Goal: Information Seeking & Learning: Learn about a topic

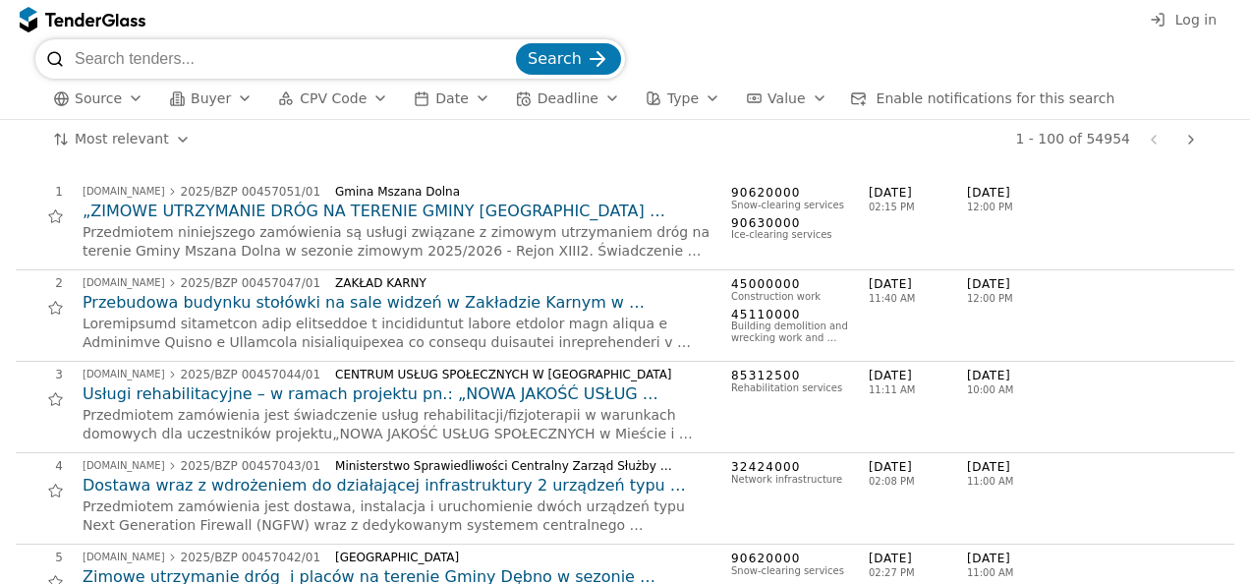
click at [1200, 18] on span "Log in" at bounding box center [1195, 20] width 41 height 16
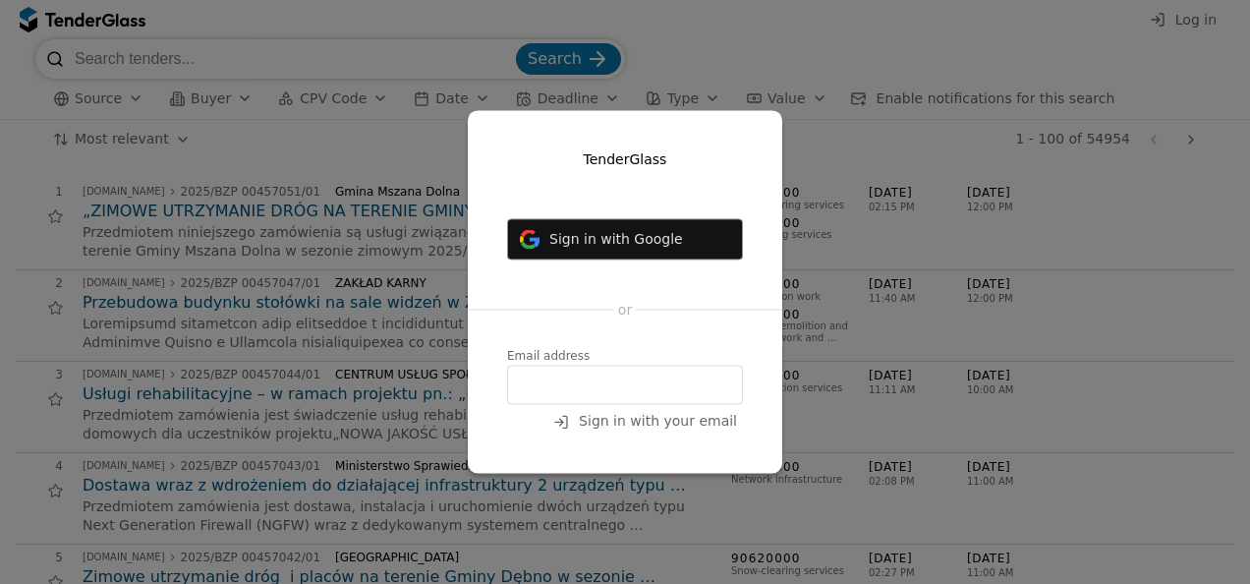
click at [577, 380] on input "email" at bounding box center [625, 384] width 236 height 39
type input "[PERSON_NAME][EMAIL_ADDRESS][DOMAIN_NAME]"
click at [653, 422] on span "Sign in with your email" at bounding box center [658, 422] width 158 height 16
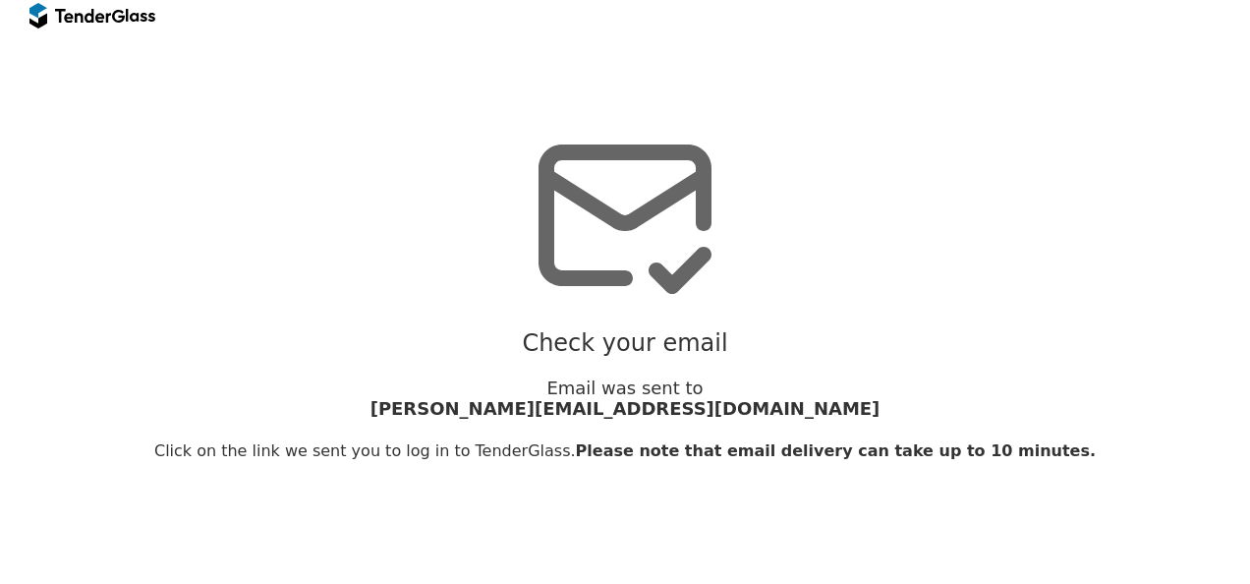
click at [624, 403] on span "[PERSON_NAME][EMAIL_ADDRESS][DOMAIN_NAME]" at bounding box center [625, 409] width 1204 height 22
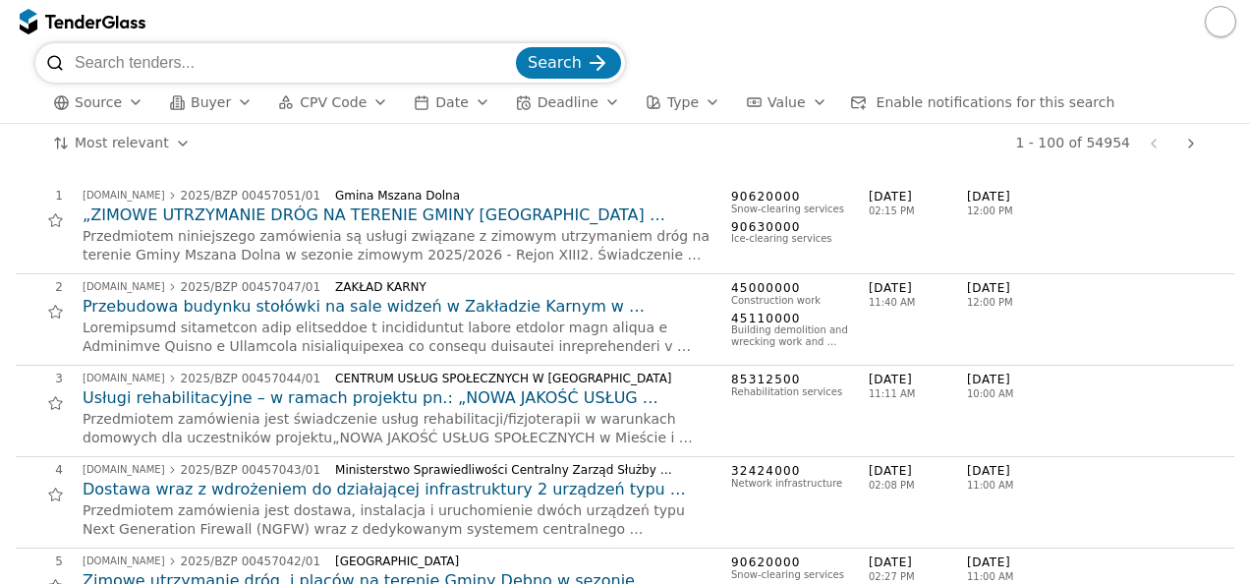
click at [142, 55] on input "search" at bounding box center [293, 62] width 437 height 39
click at [318, 103] on span "CPV Code" at bounding box center [333, 102] width 67 height 16
click at [123, 107] on div "button" at bounding box center [135, 102] width 55 height 51
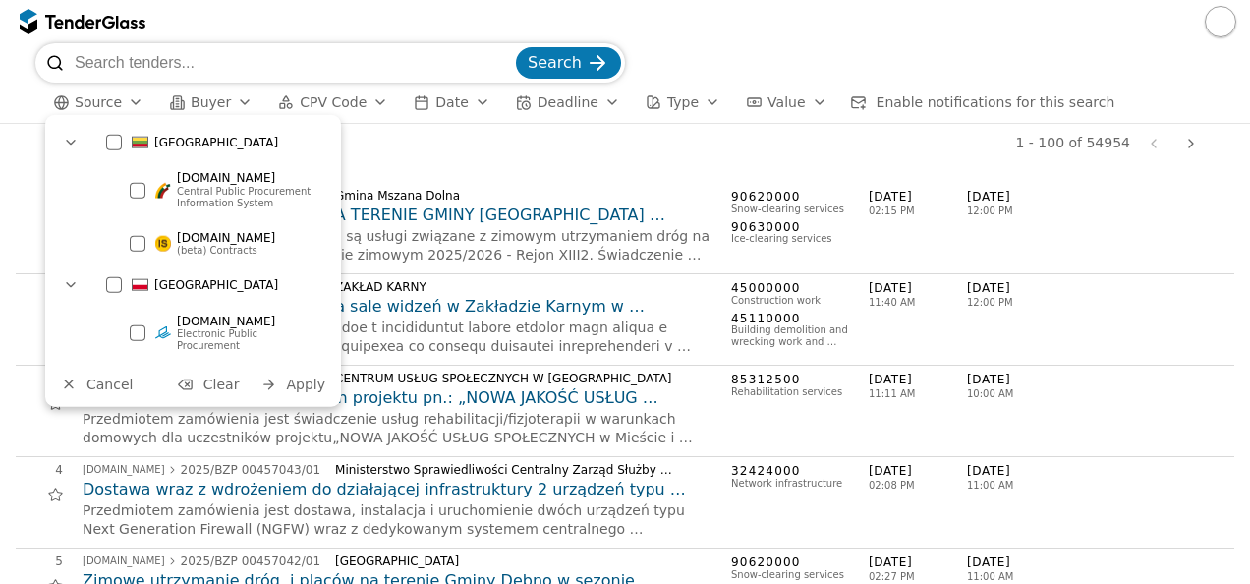
click at [112, 140] on div at bounding box center [114, 143] width 16 height 16
click at [312, 376] on span "Apply" at bounding box center [305, 384] width 39 height 16
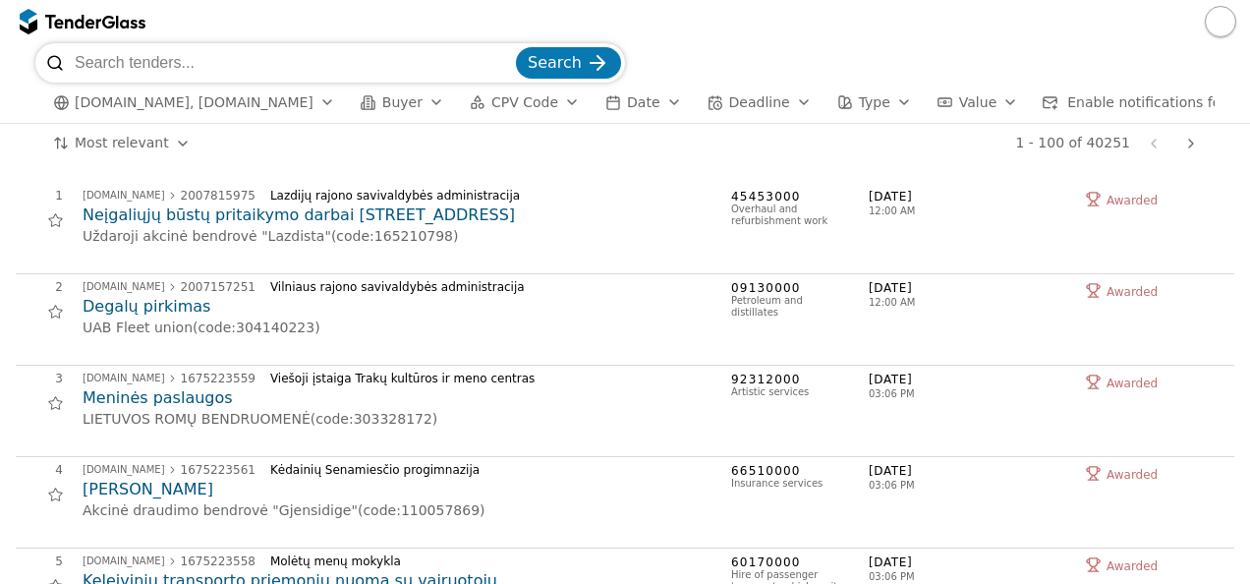
click at [383, 102] on span "Buyer" at bounding box center [402, 102] width 40 height 16
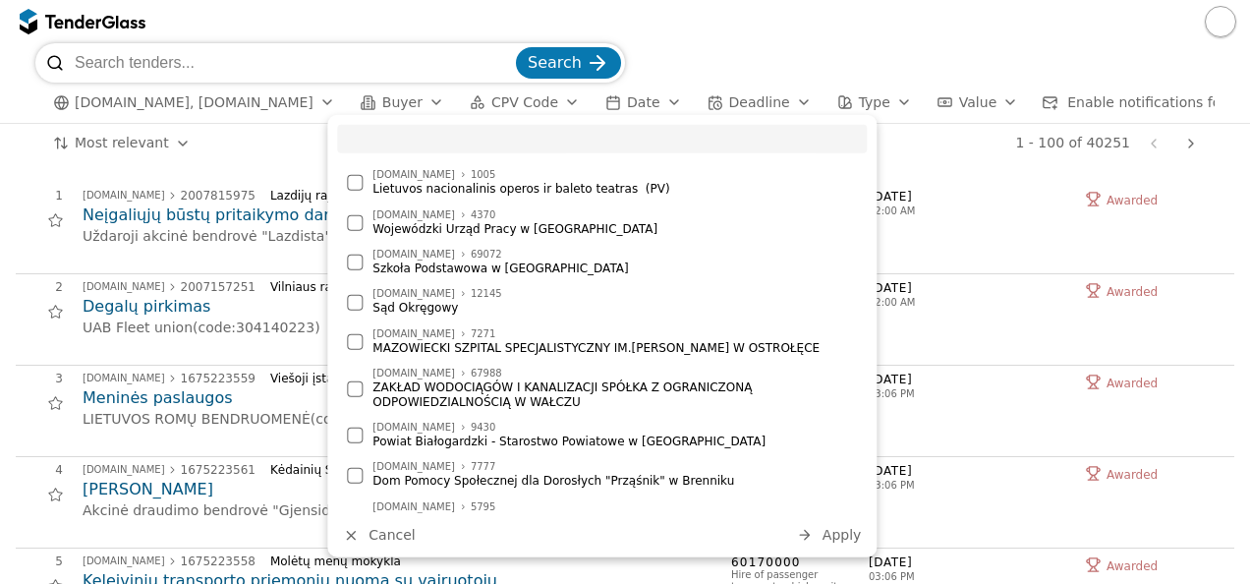
click at [544, 100] on div "button" at bounding box center [571, 102] width 55 height 51
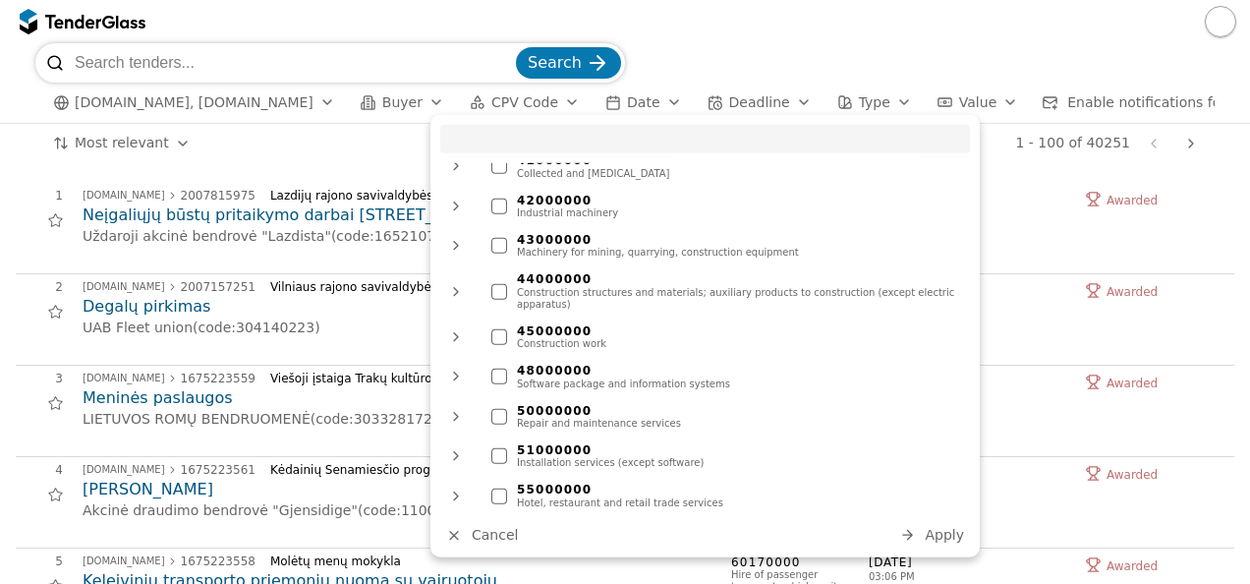
scroll to position [786, 0]
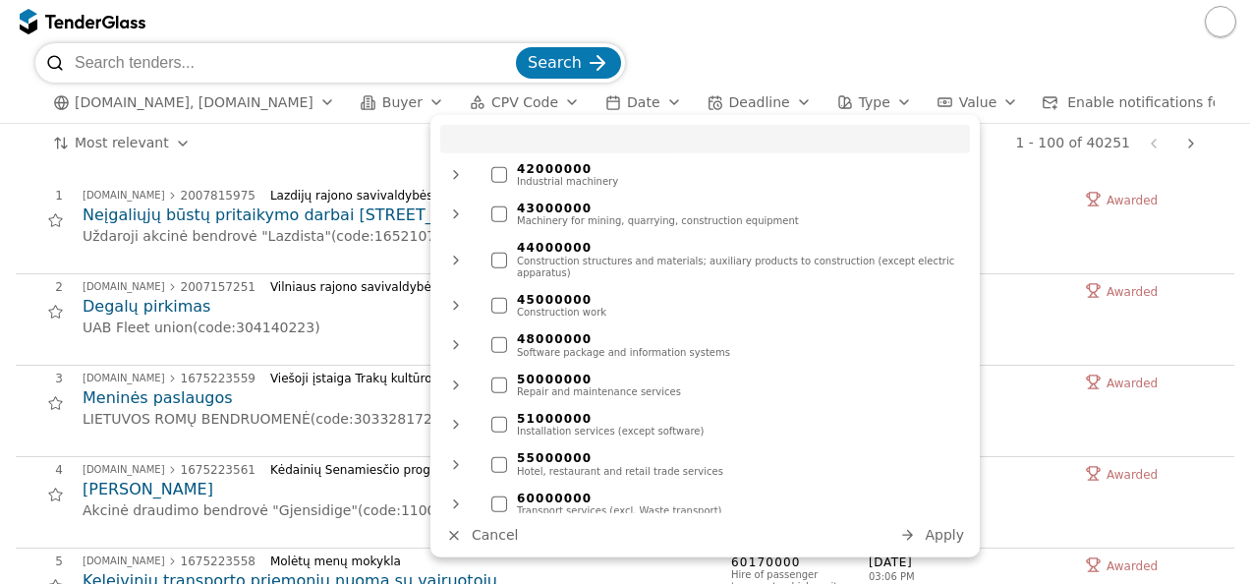
click at [504, 337] on div at bounding box center [499, 345] width 16 height 16
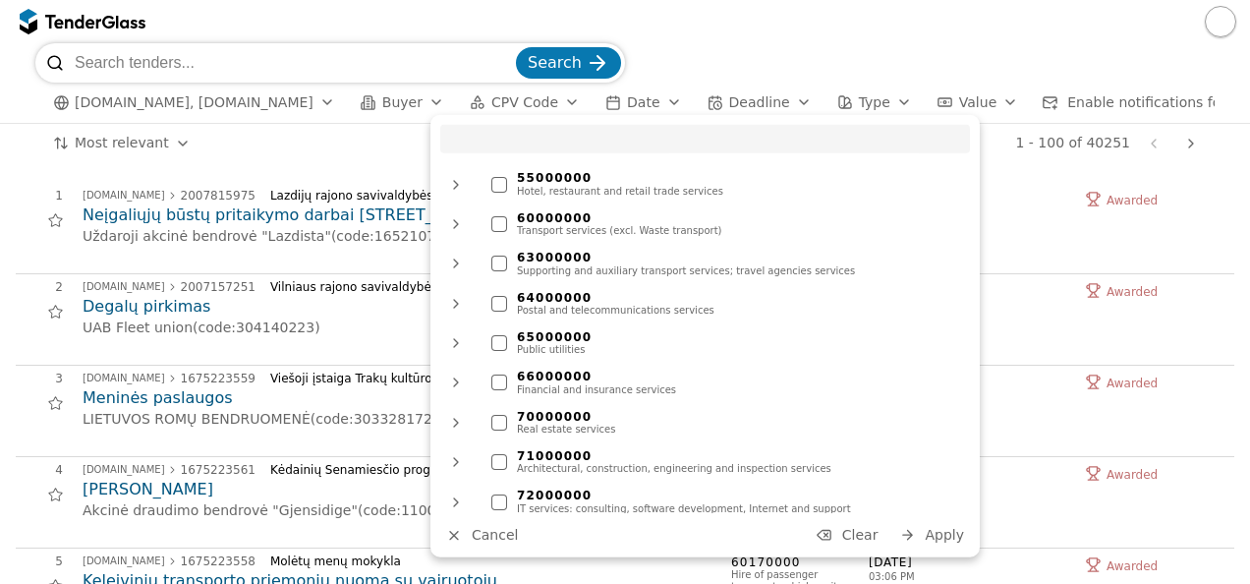
scroll to position [1081, 0]
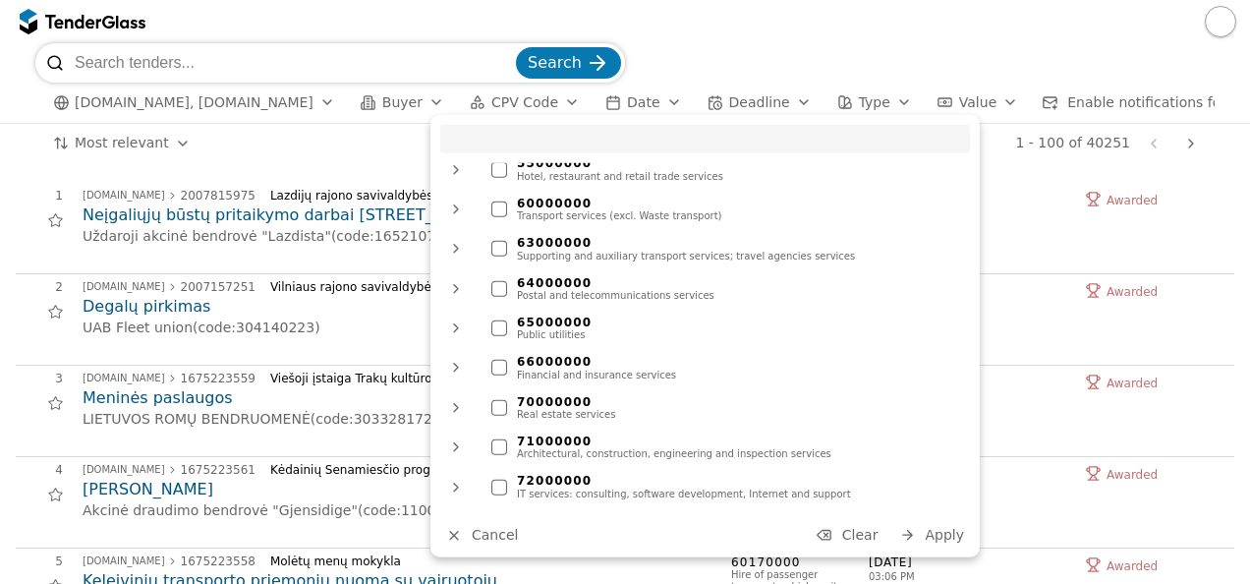
click at [499, 478] on div at bounding box center [499, 486] width 16 height 16
click at [502, 280] on div at bounding box center [499, 288] width 16 height 16
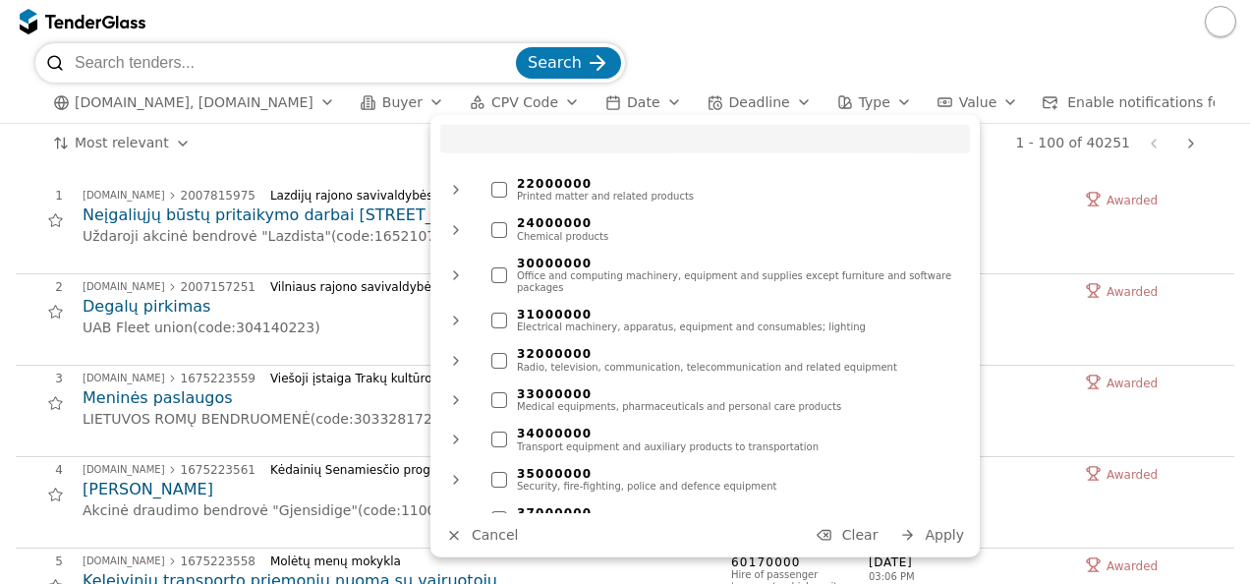
scroll to position [295, 0]
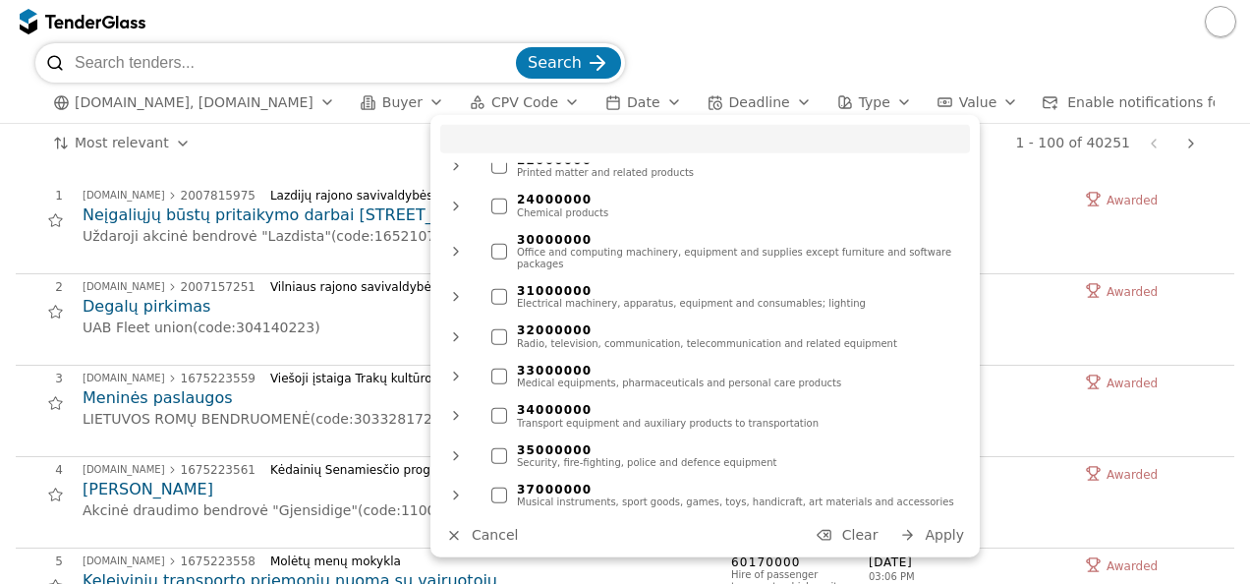
click at [455, 248] on div at bounding box center [455, 251] width 47 height 51
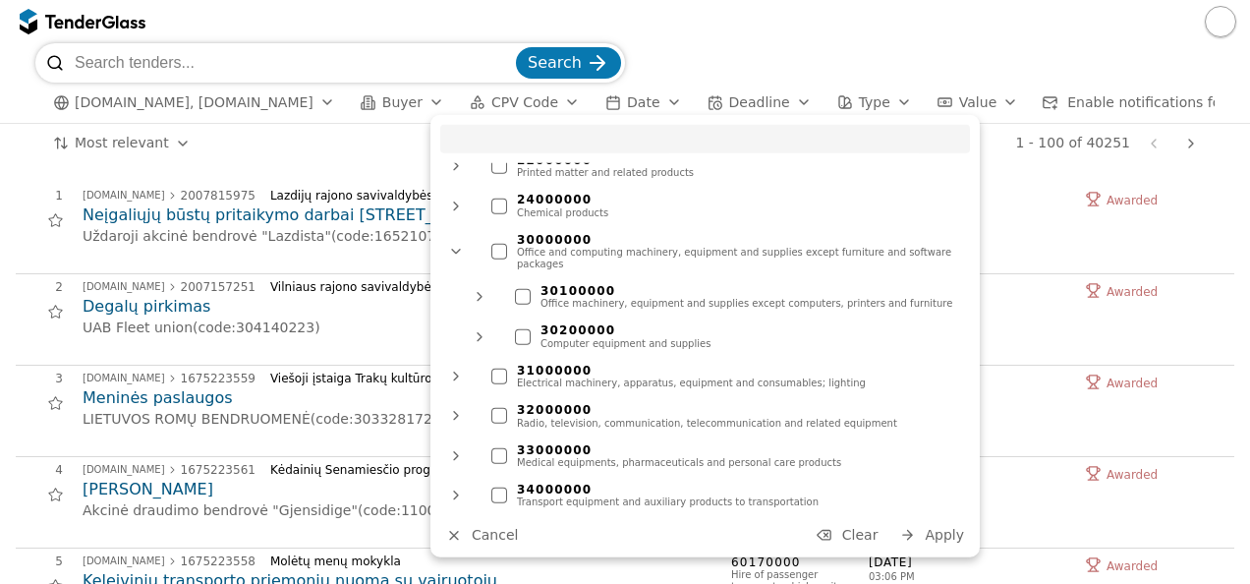
click at [522, 329] on div at bounding box center [523, 336] width 16 height 16
click at [497, 408] on div at bounding box center [499, 416] width 16 height 16
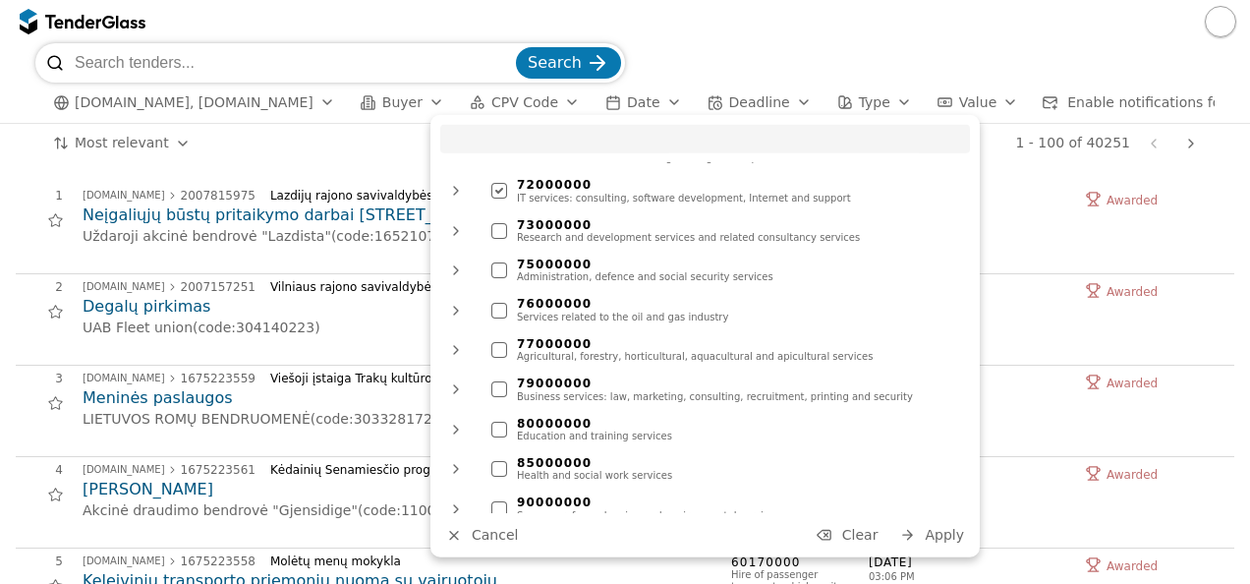
scroll to position [1474, 0]
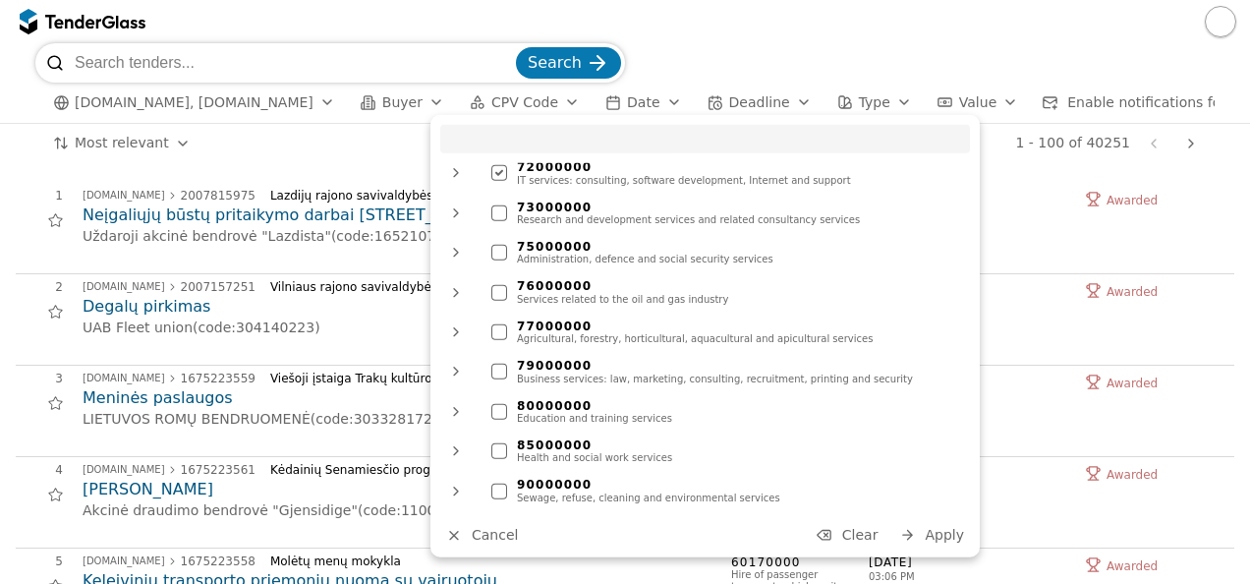
click at [941, 535] on span "Apply" at bounding box center [943, 535] width 39 height 16
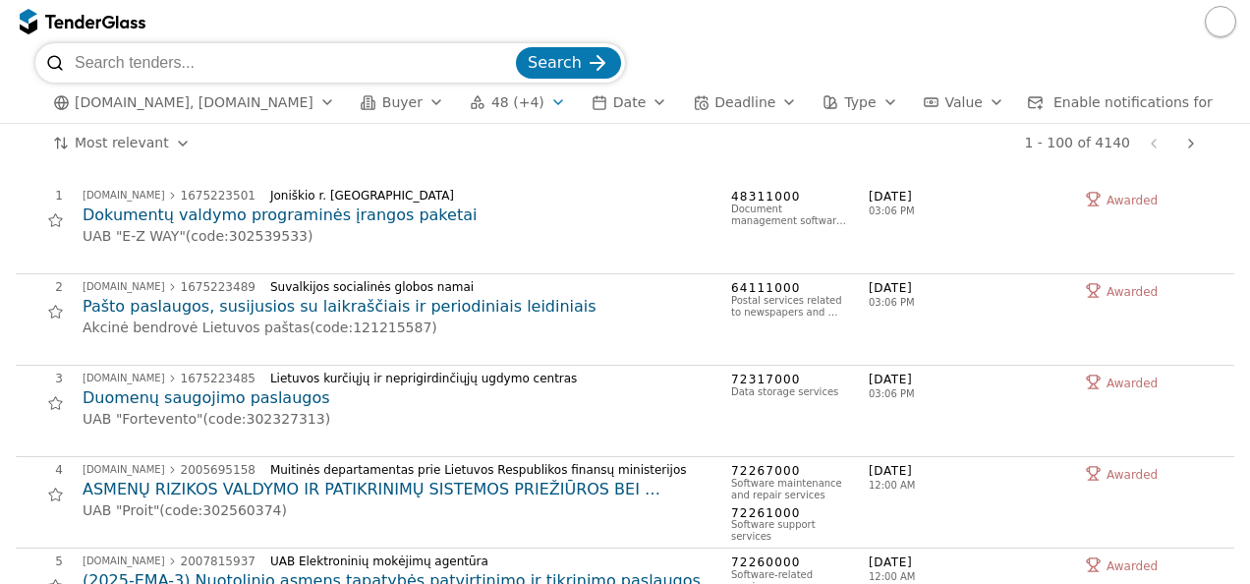
click at [531, 99] on div "button" at bounding box center [558, 102] width 55 height 51
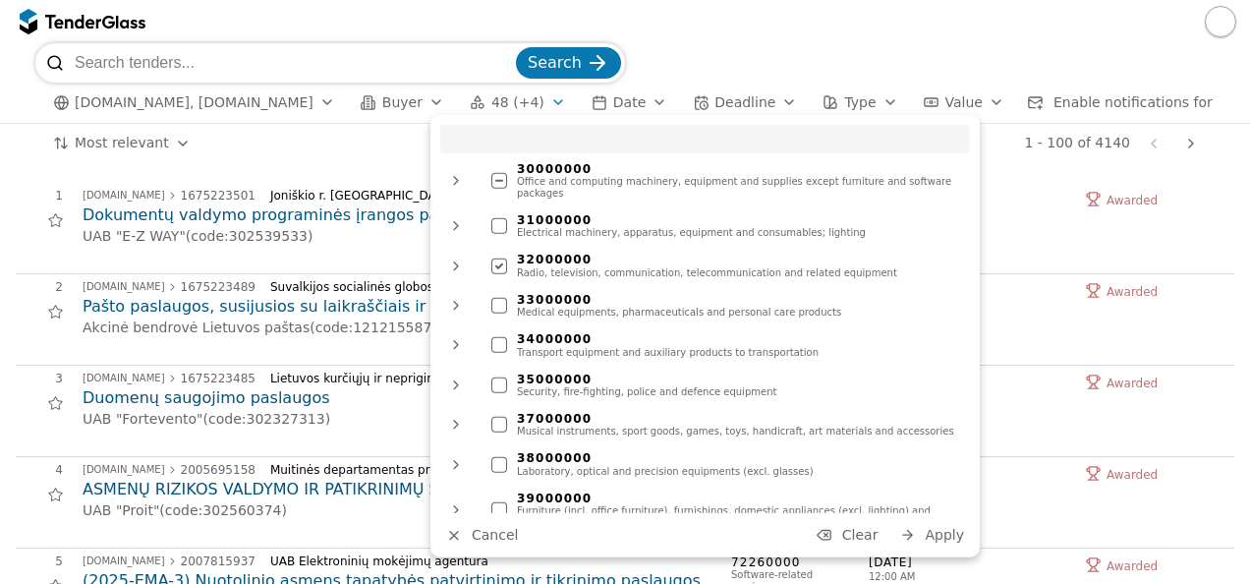
scroll to position [269, 0]
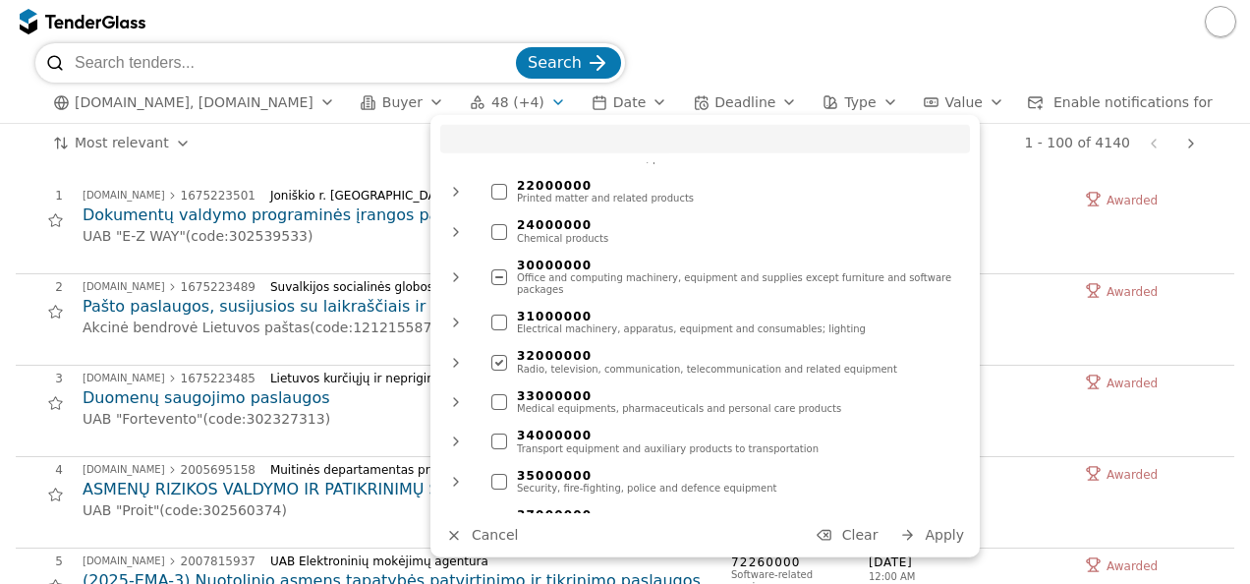
click at [499, 267] on div at bounding box center [499, 277] width 69 height 64
click at [452, 271] on div at bounding box center [455, 277] width 47 height 51
click at [526, 308] on div at bounding box center [522, 322] width 69 height 67
click at [531, 100] on div "button" at bounding box center [558, 102] width 55 height 51
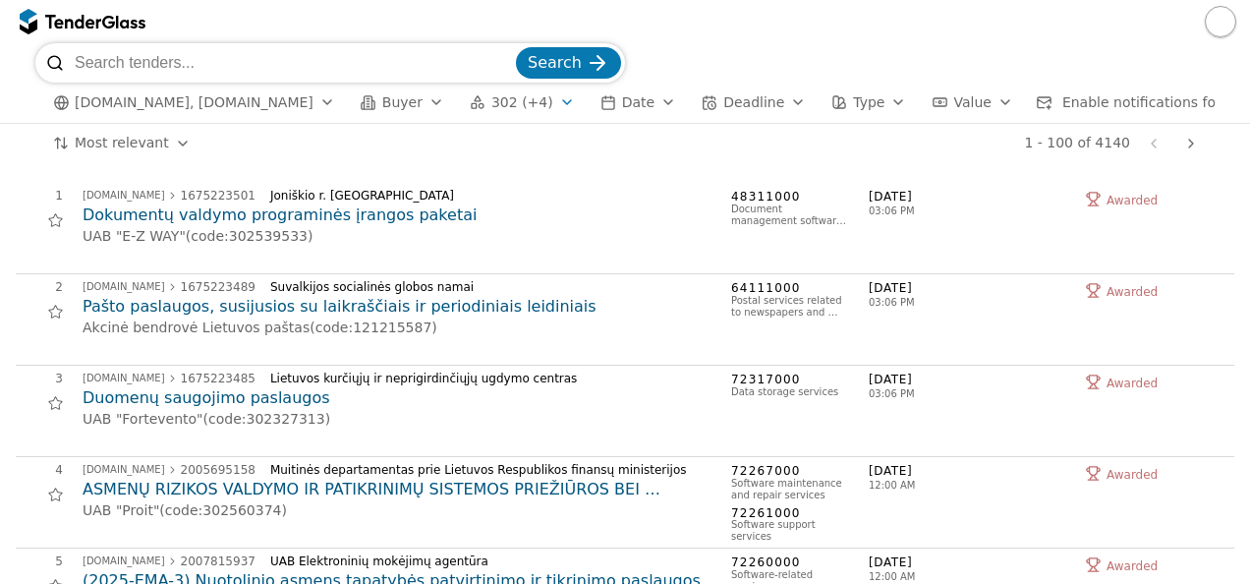
click at [539, 100] on div "button" at bounding box center [566, 102] width 55 height 51
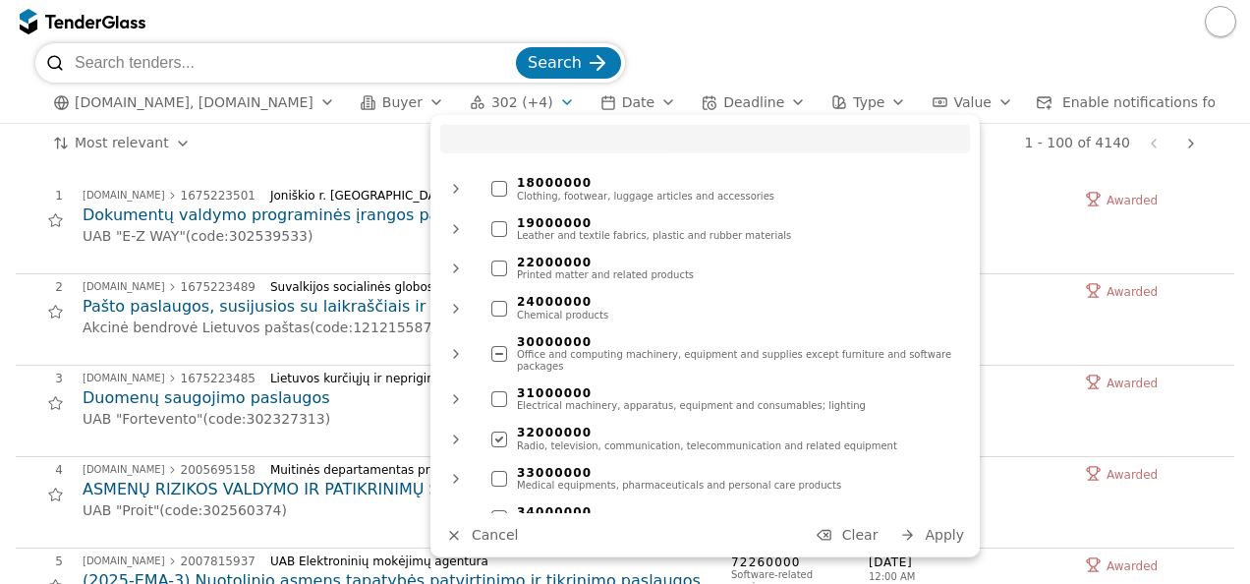
scroll to position [196, 0]
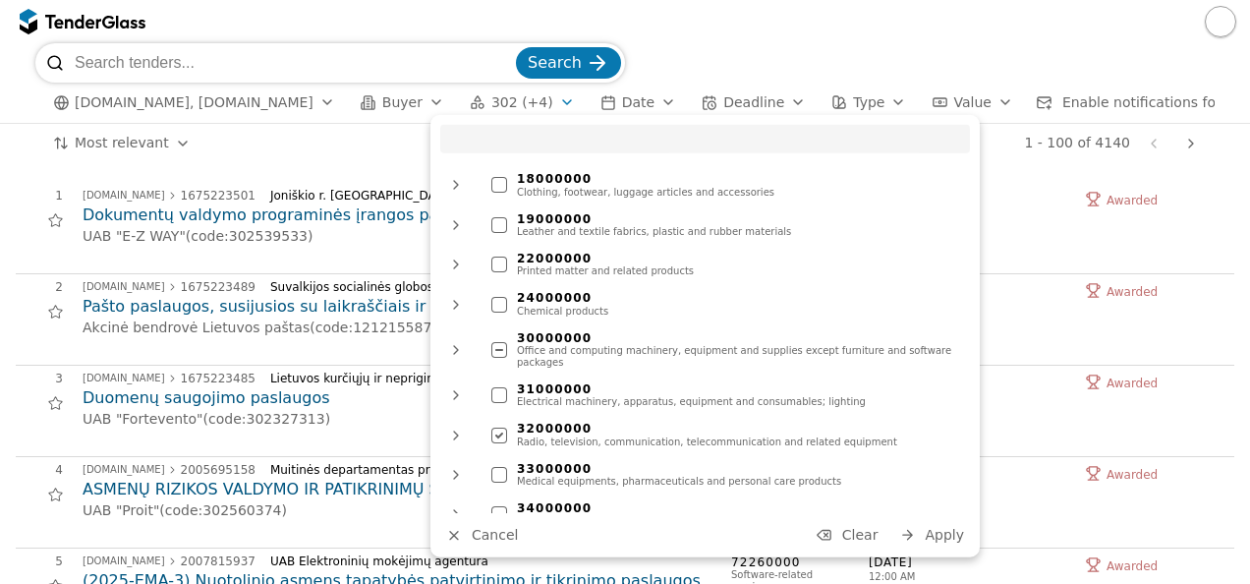
click at [456, 343] on div at bounding box center [455, 349] width 47 height 51
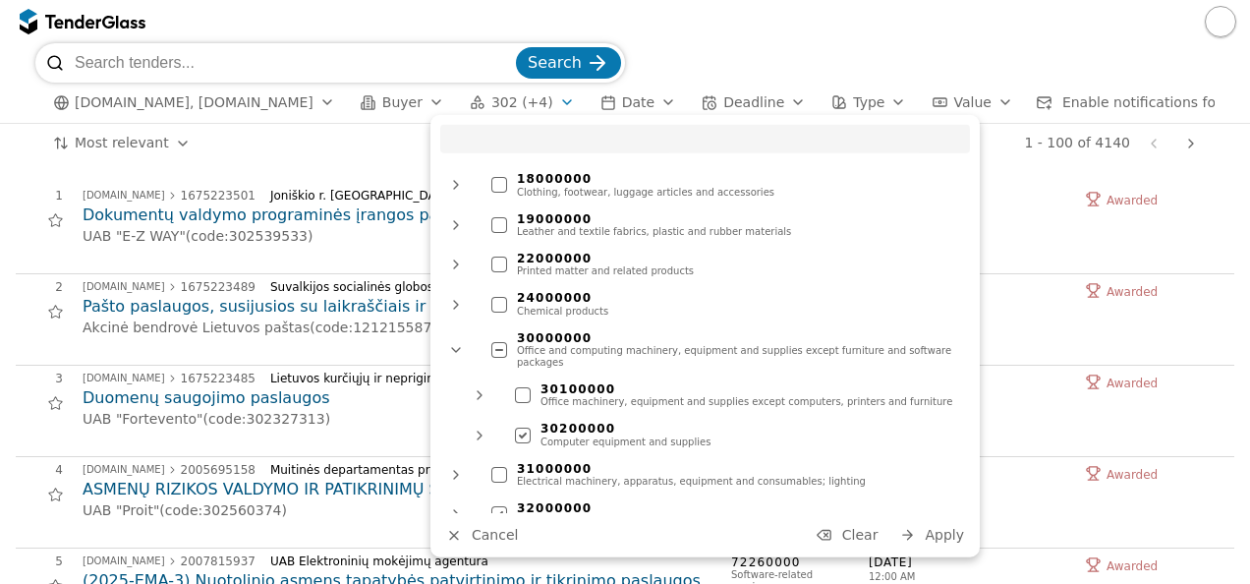
click at [496, 346] on div at bounding box center [499, 349] width 69 height 64
click at [957, 537] on span "Apply" at bounding box center [943, 535] width 39 height 16
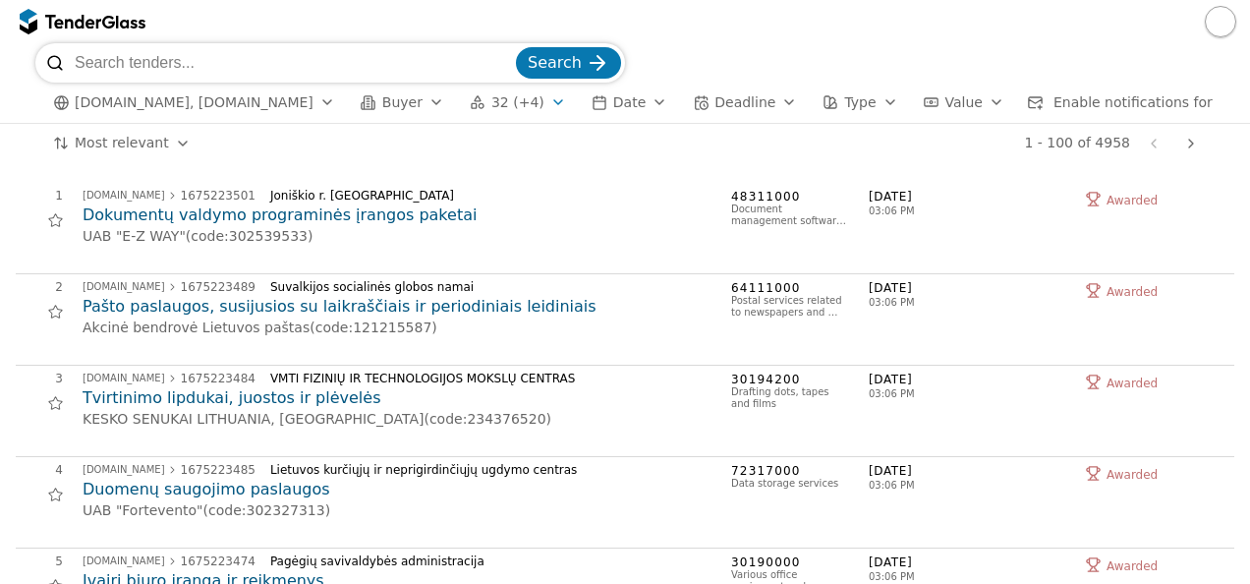
click at [531, 99] on div "button" at bounding box center [558, 102] width 55 height 51
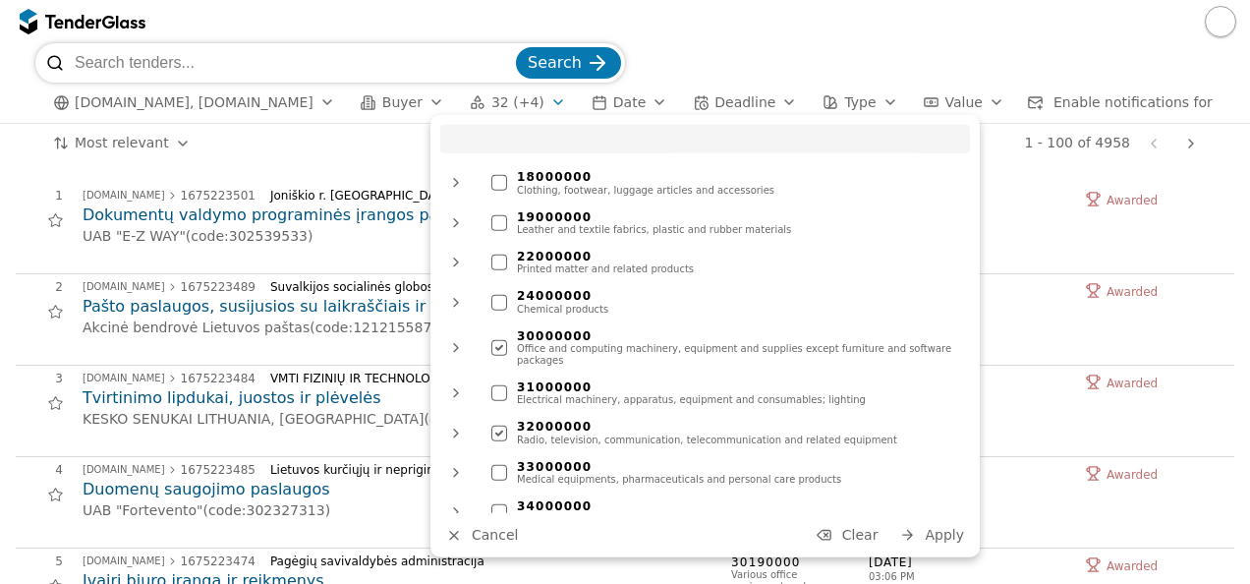
scroll to position [196, 0]
click at [448, 338] on div at bounding box center [455, 349] width 47 height 51
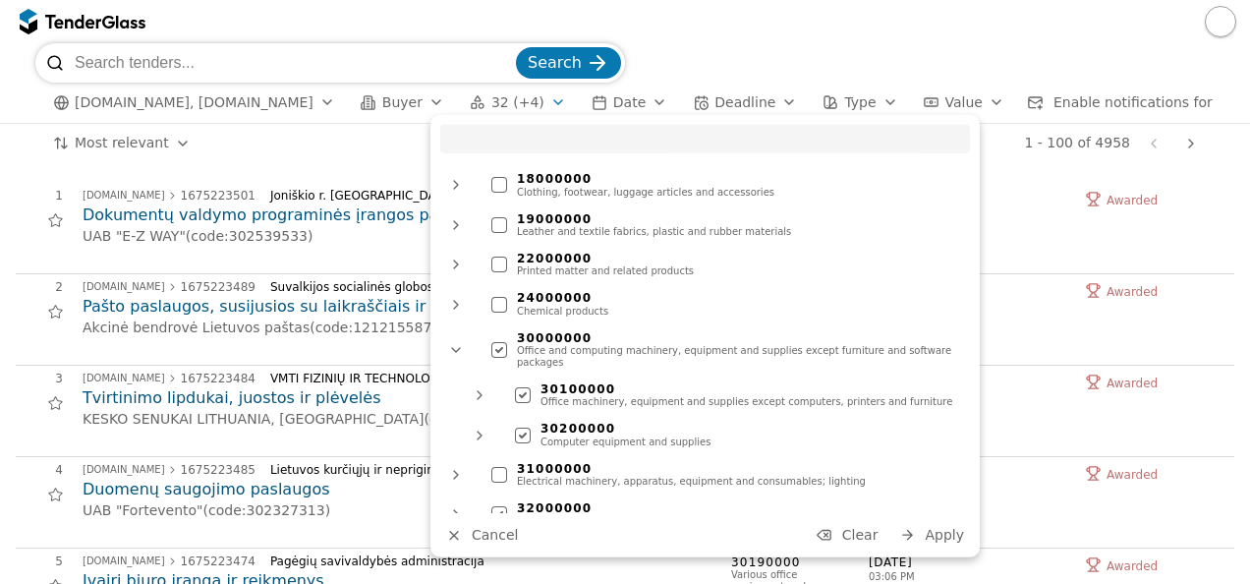
click at [526, 381] on div at bounding box center [522, 395] width 69 height 67
click at [941, 535] on span "Apply" at bounding box center [943, 535] width 39 height 16
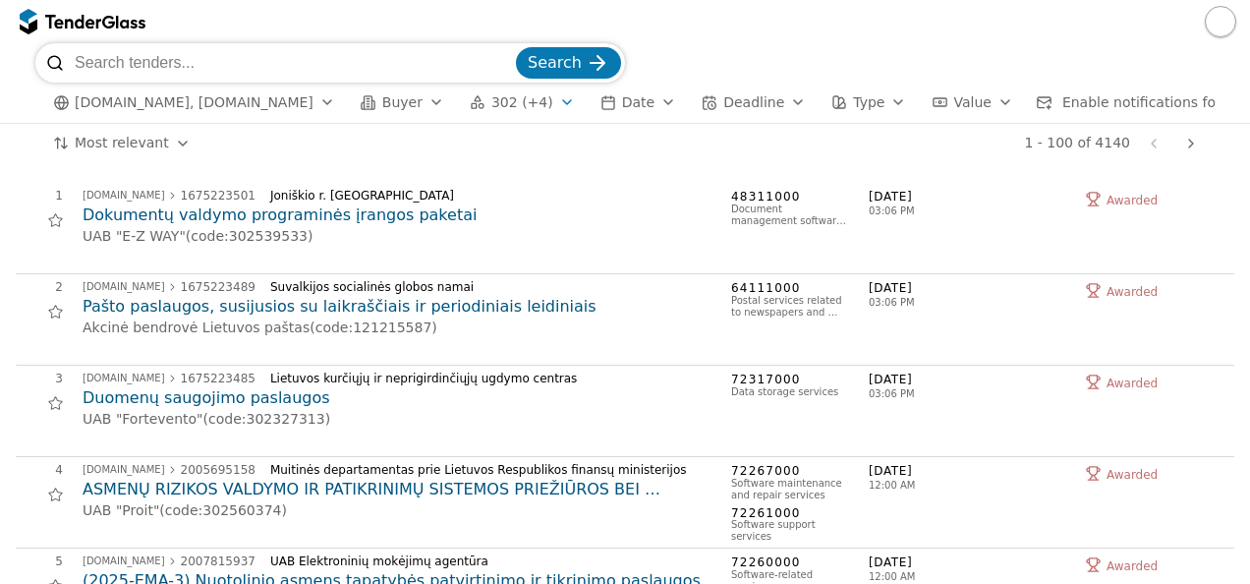
click at [1062, 102] on span "Enable notifications for this search" at bounding box center [1181, 102] width 239 height 16
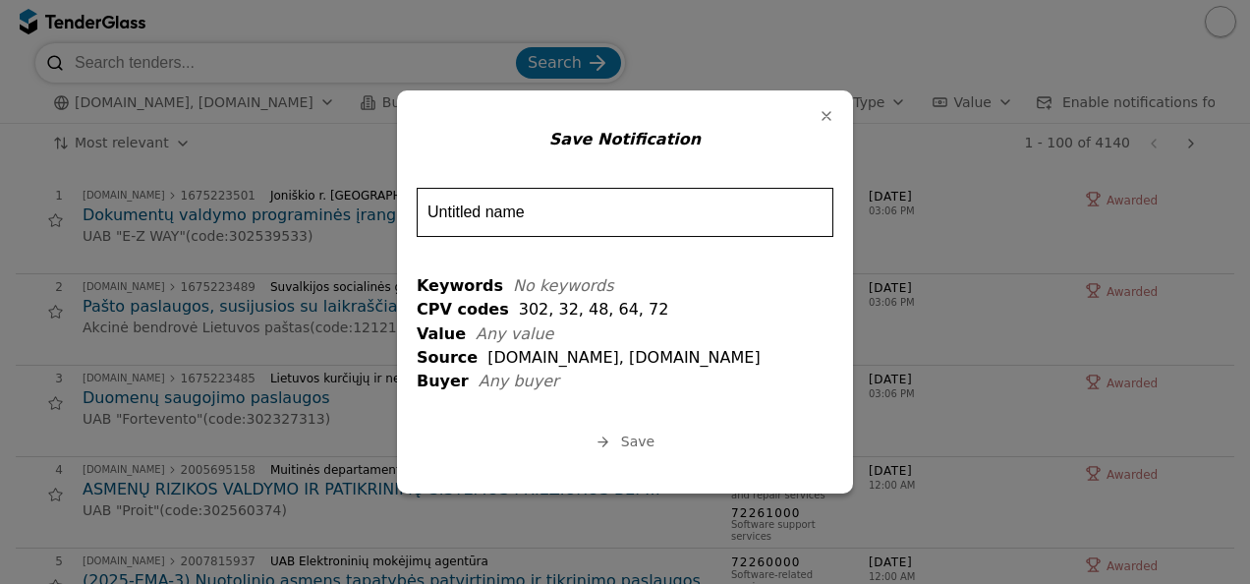
drag, startPoint x: 700, startPoint y: 108, endPoint x: 696, endPoint y: 136, distance: 27.9
click at [696, 136] on div "Save Notification Untitled name Keywords No keywords CPV codes 302, 32, 48, 64,…" at bounding box center [625, 291] width 456 height 403
click at [829, 112] on div "button" at bounding box center [826, 115] width 51 height 51
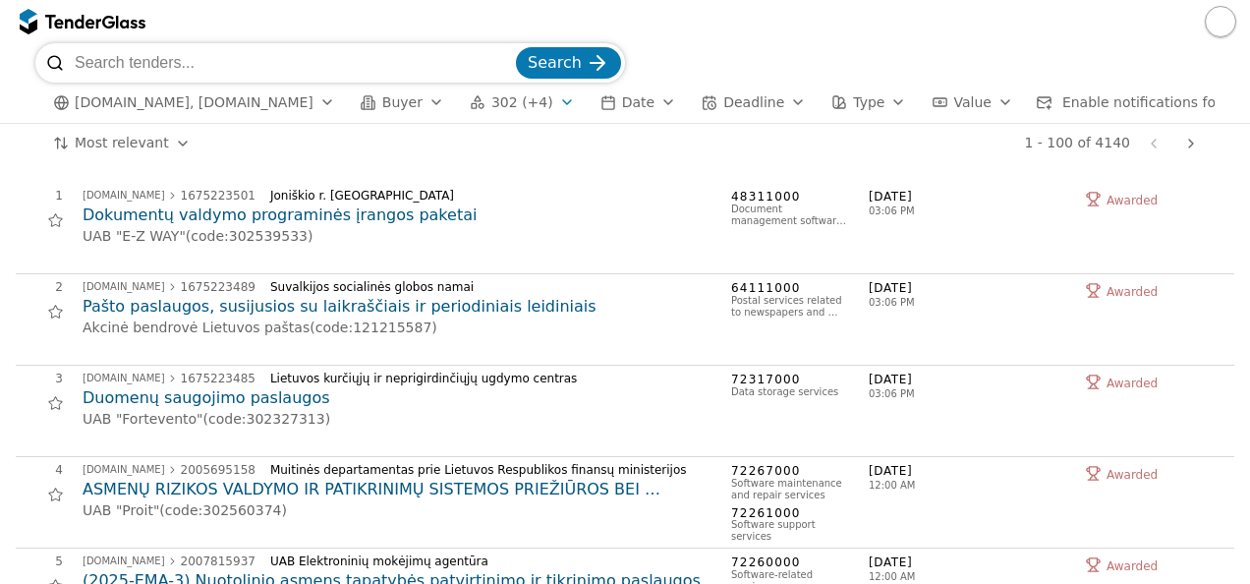
click at [870, 98] on div "button" at bounding box center [897, 102] width 55 height 51
click at [847, 57] on div "Search" at bounding box center [624, 62] width 1179 height 39
click at [409, 105] on div "button" at bounding box center [436, 102] width 55 height 51
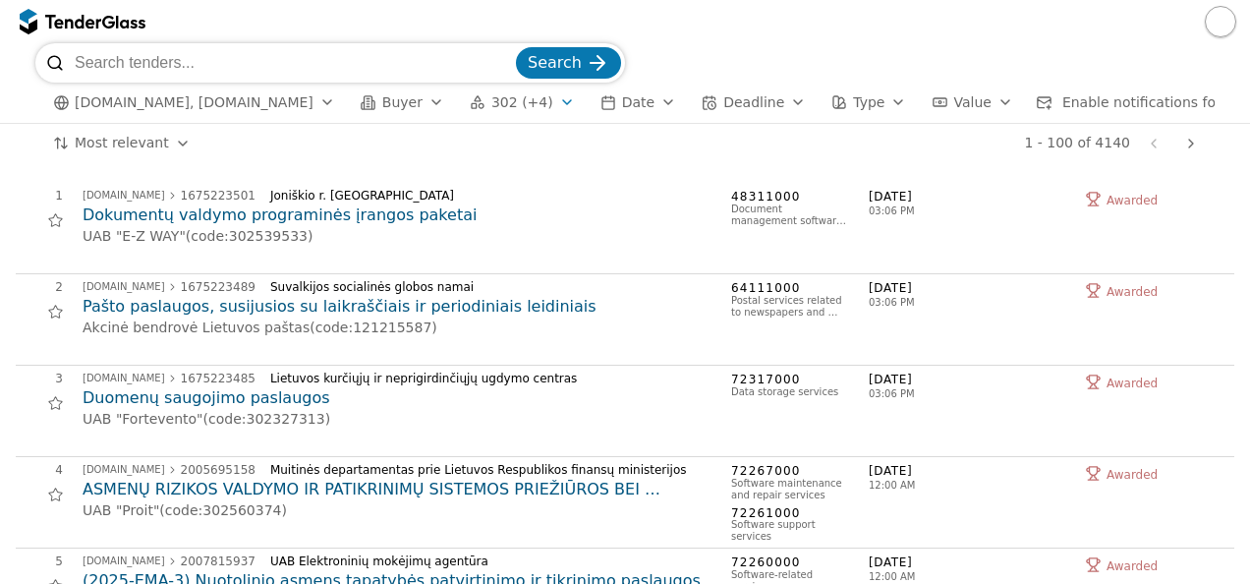
click at [303, 104] on div "button" at bounding box center [327, 102] width 55 height 51
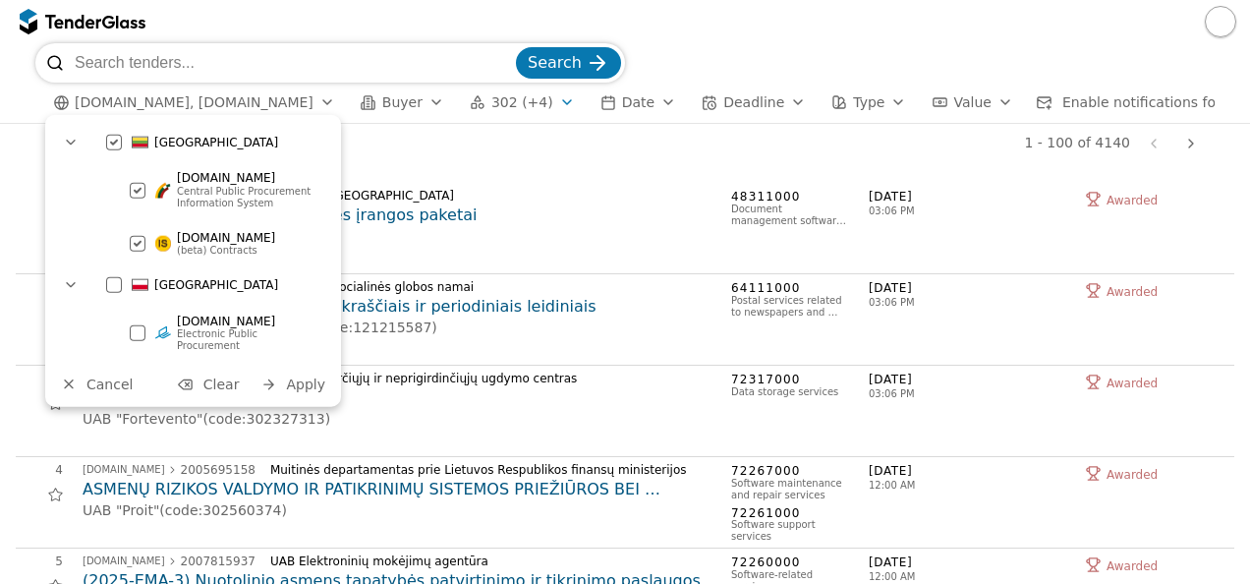
click at [509, 163] on div "1 - 100 of 4140 Previous page Next page" at bounding box center [706, 143] width 996 height 39
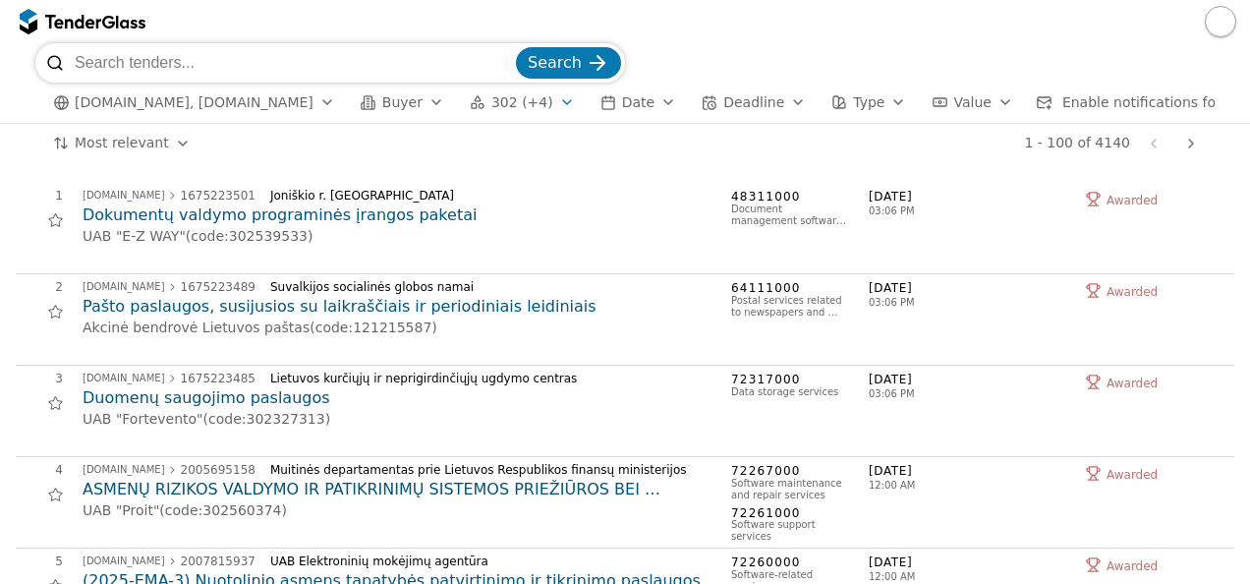
click at [409, 102] on div "button" at bounding box center [436, 102] width 55 height 51
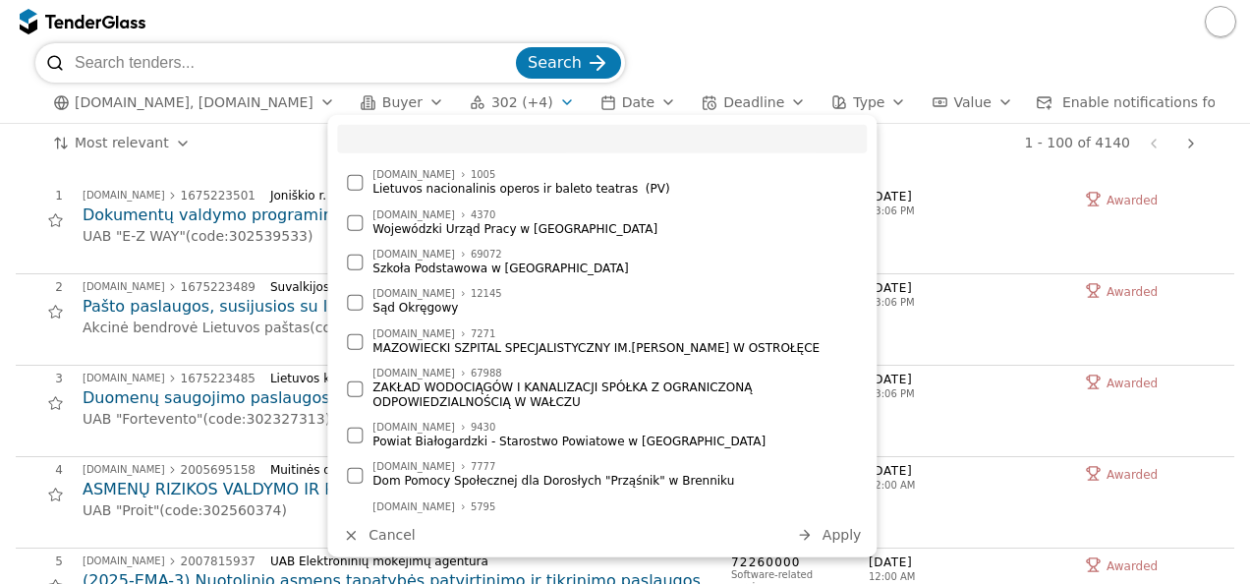
click at [773, 45] on div "Search" at bounding box center [624, 62] width 1179 height 39
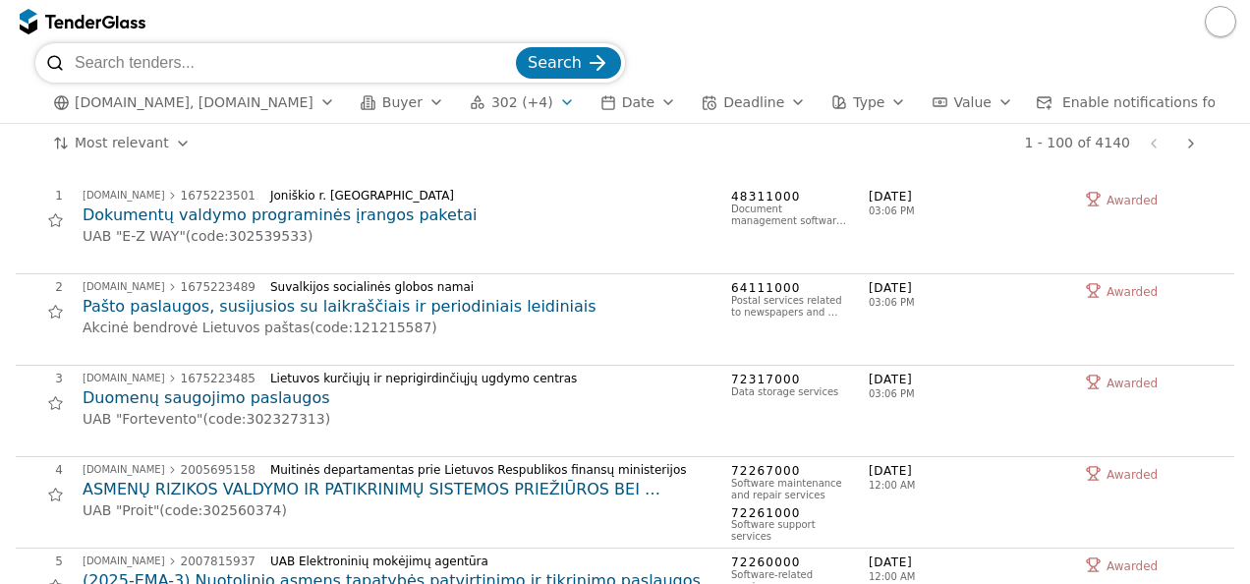
click at [641, 100] on div "button" at bounding box center [668, 102] width 55 height 51
click at [770, 102] on div "button" at bounding box center [797, 102] width 55 height 51
click at [847, 47] on div "Search" at bounding box center [624, 62] width 1179 height 39
click at [770, 99] on div "button" at bounding box center [797, 102] width 55 height 51
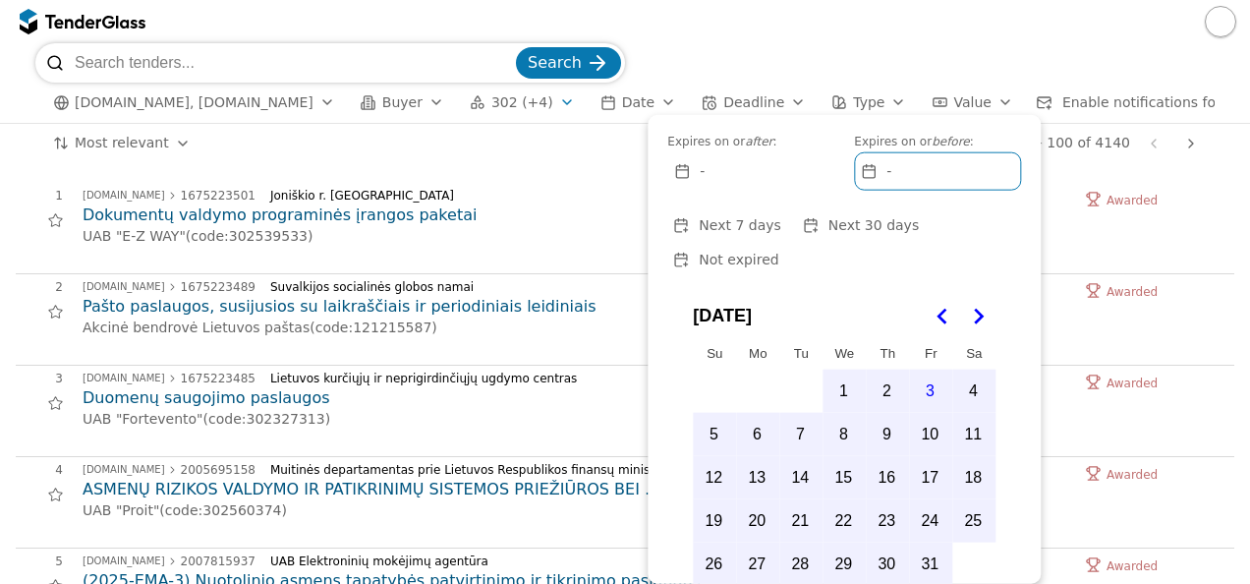
click at [877, 222] on span "Next 30 days" at bounding box center [873, 225] width 90 height 16
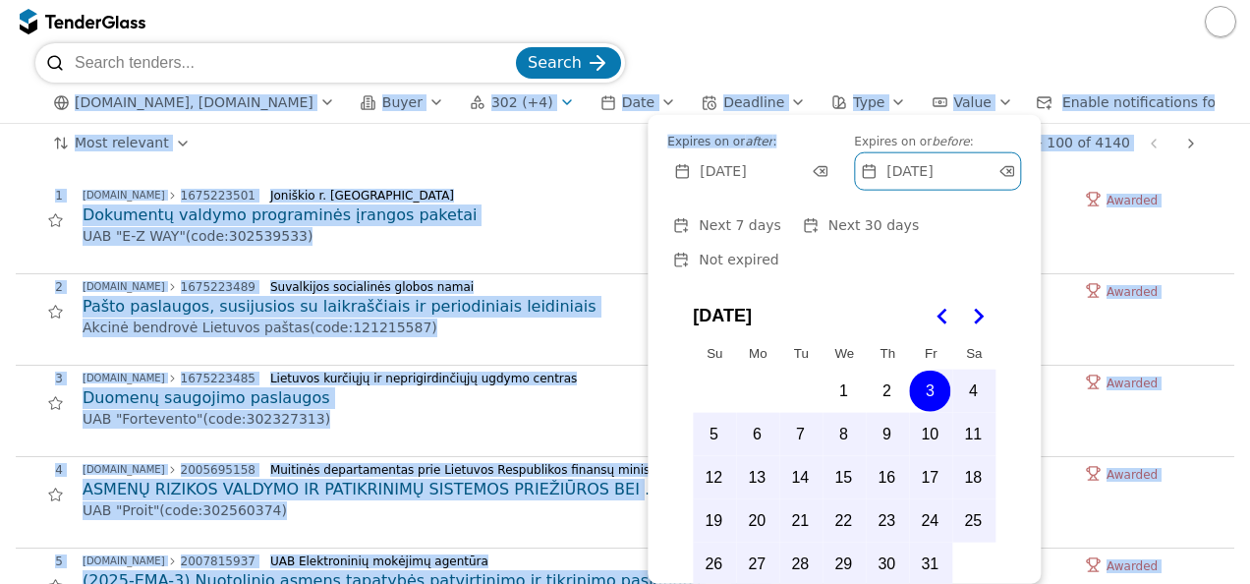
drag, startPoint x: 798, startPoint y: 128, endPoint x: 799, endPoint y: 81, distance: 47.2
click at [799, 81] on body "Search [DOMAIN_NAME], [DOMAIN_NAME] Buyer 302 (+4) Date Deadline Type Value Ena…" at bounding box center [625, 292] width 1250 height 584
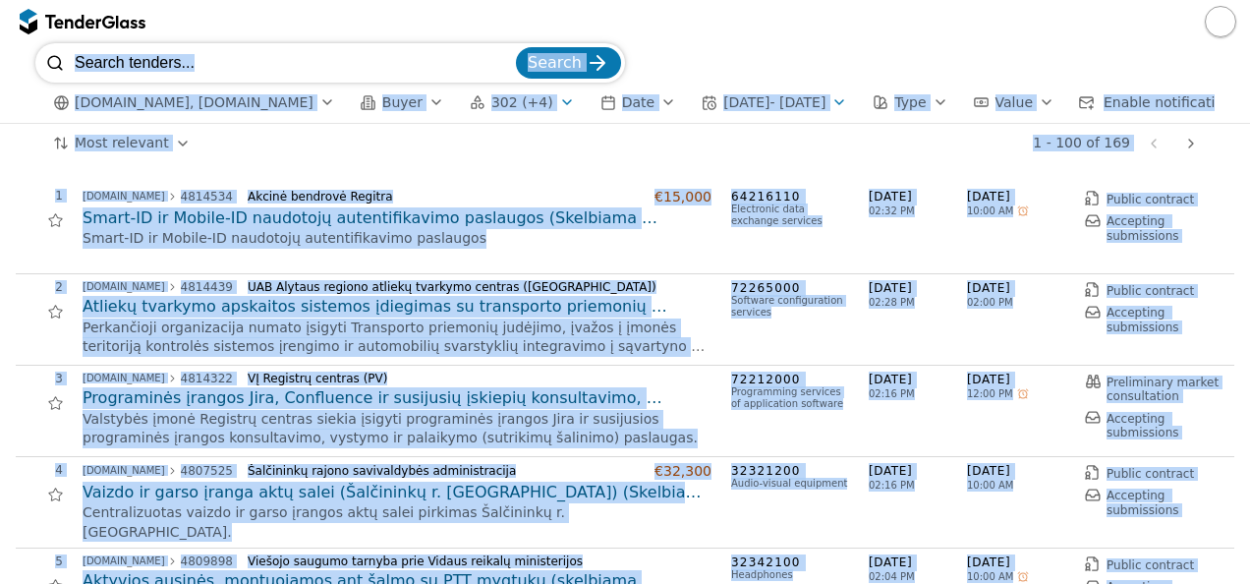
drag, startPoint x: 1240, startPoint y: 207, endPoint x: 1241, endPoint y: 222, distance: 14.8
click at [798, 149] on div "1 - 100 of 169 Previous page Next page" at bounding box center [706, 143] width 996 height 39
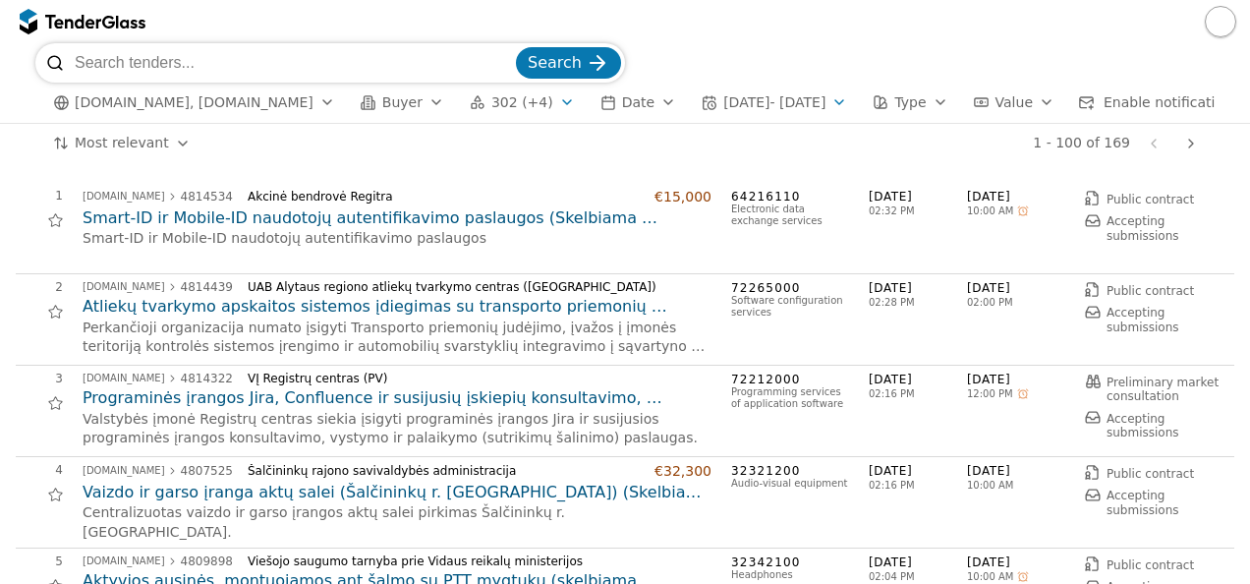
click at [841, 104] on div "button" at bounding box center [838, 102] width 55 height 51
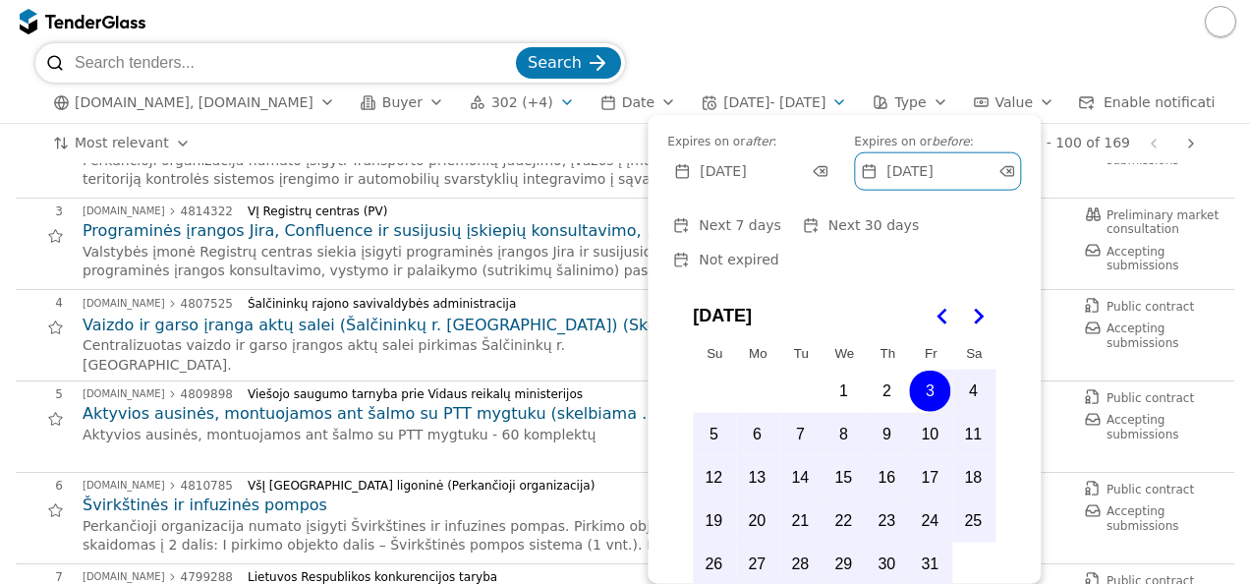
scroll to position [196, 0]
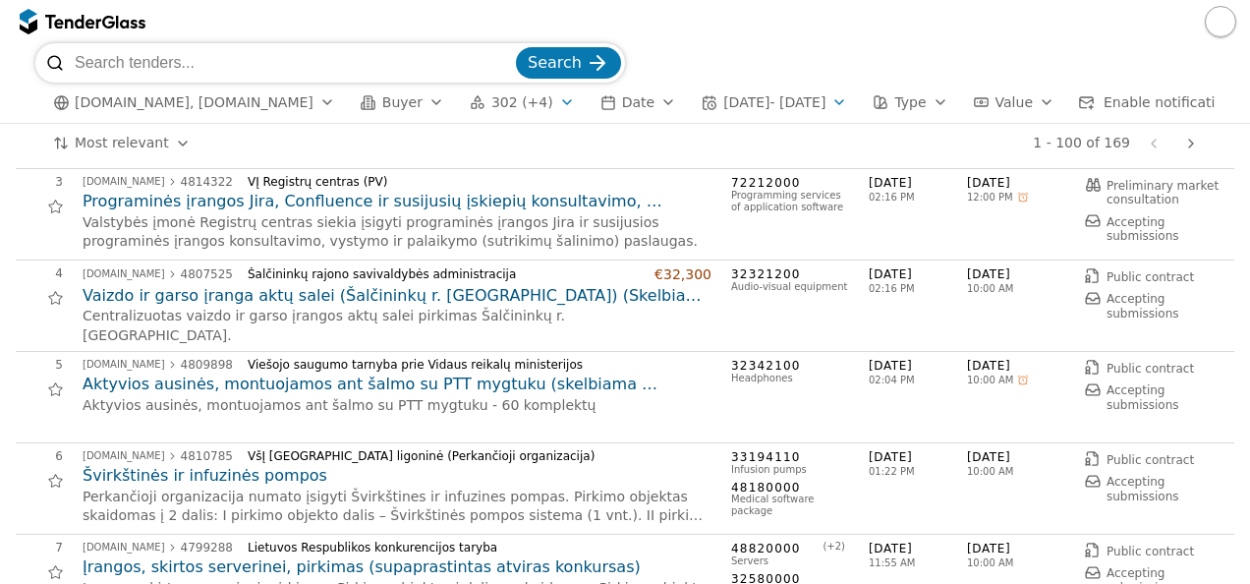
click at [939, 100] on div "button" at bounding box center [940, 102] width 55 height 51
click at [824, 35] on div at bounding box center [625, 21] width 1250 height 43
click at [1041, 103] on div "button" at bounding box center [1046, 102] width 55 height 51
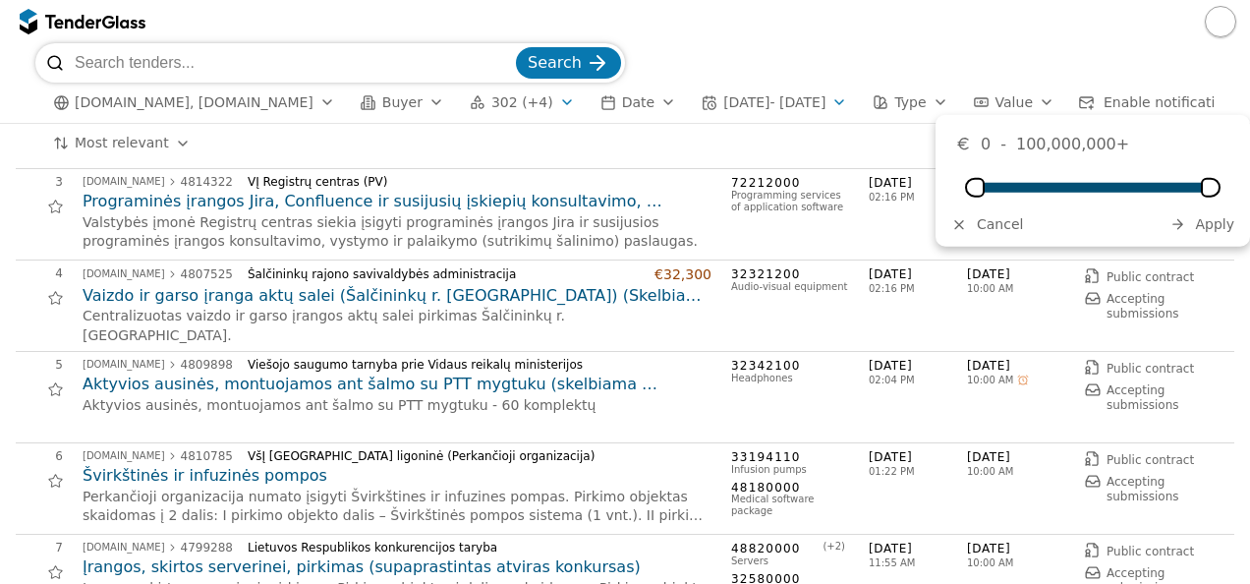
click at [1041, 103] on div "button" at bounding box center [1046, 102] width 55 height 51
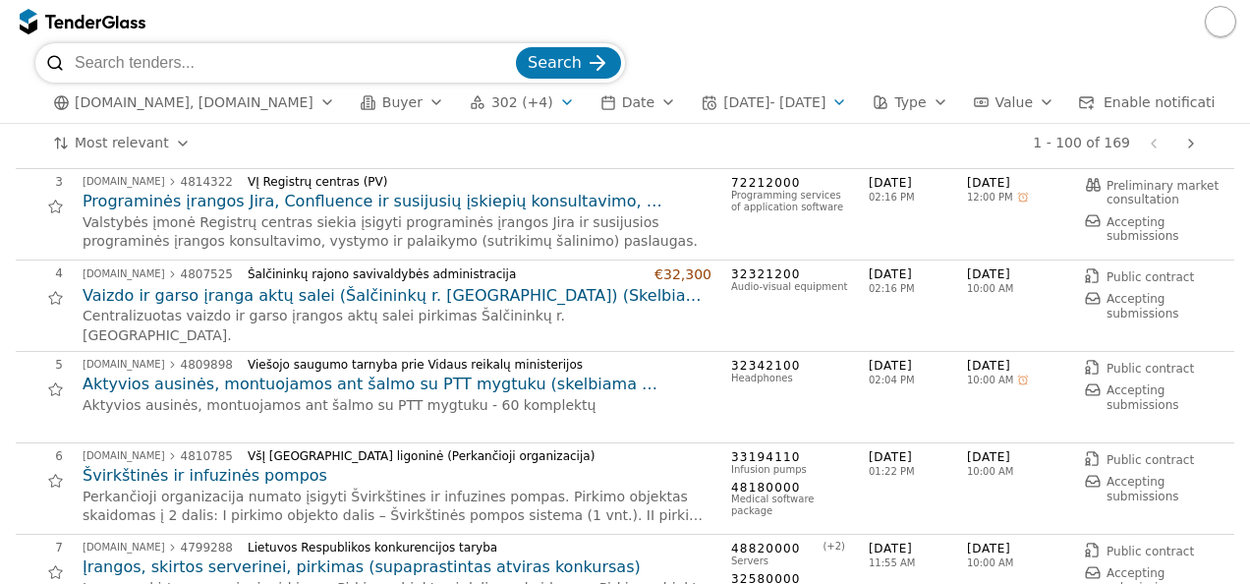
click at [1041, 103] on div "button" at bounding box center [1046, 102] width 55 height 51
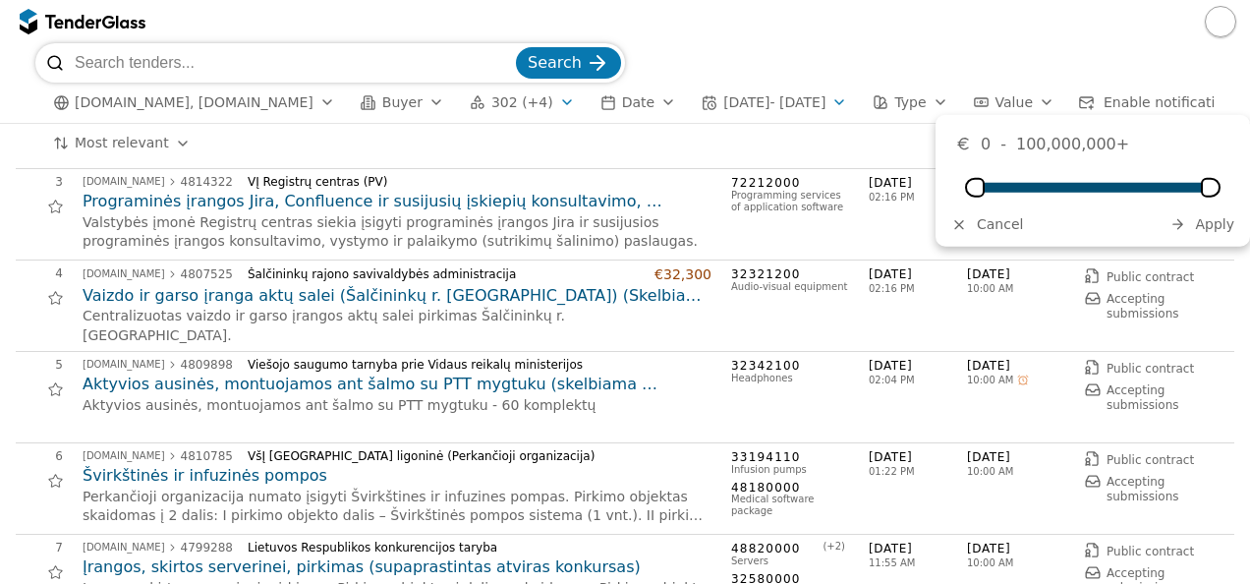
click at [1216, 225] on span "Apply" at bounding box center [1214, 224] width 39 height 16
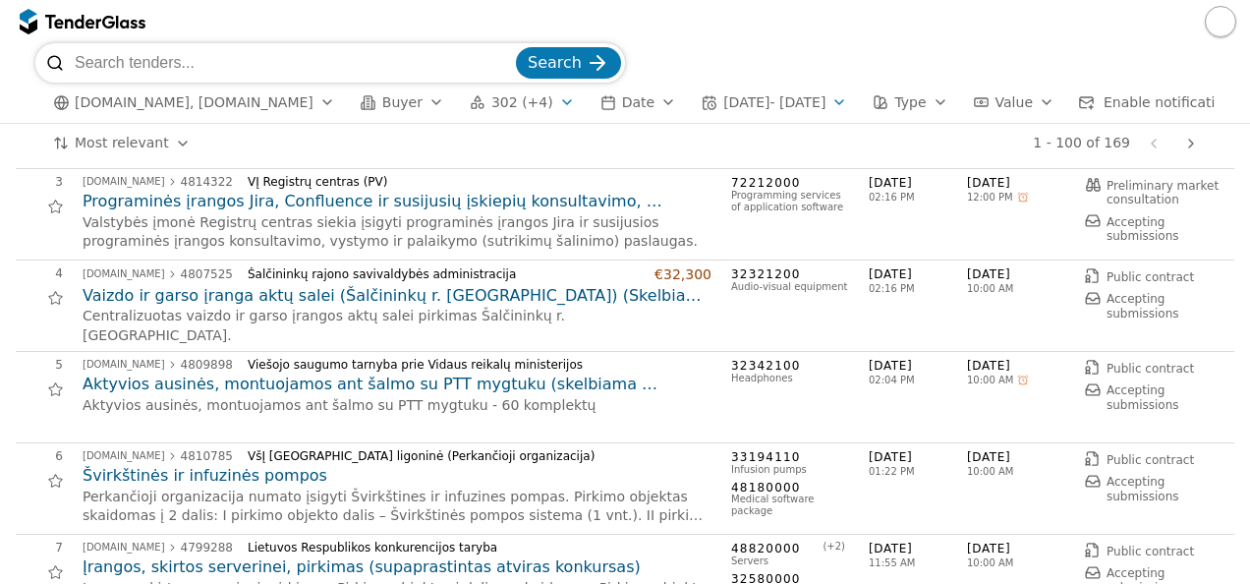
click at [940, 102] on div "button" at bounding box center [940, 102] width 55 height 51
click at [867, 57] on div "Search" at bounding box center [624, 62] width 1179 height 39
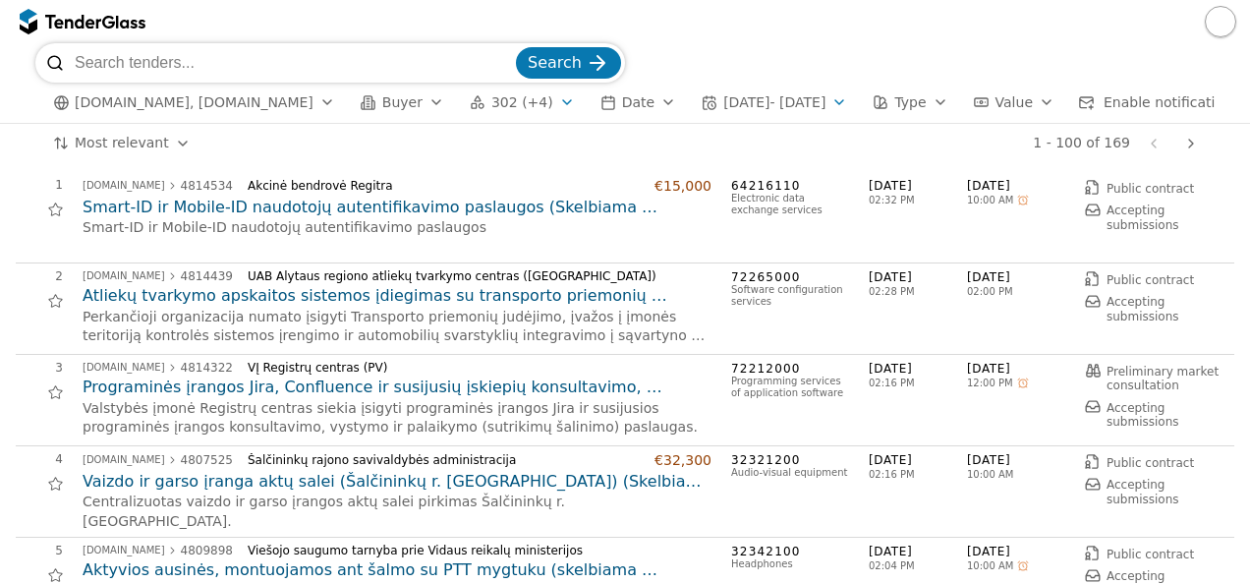
scroll to position [0, 0]
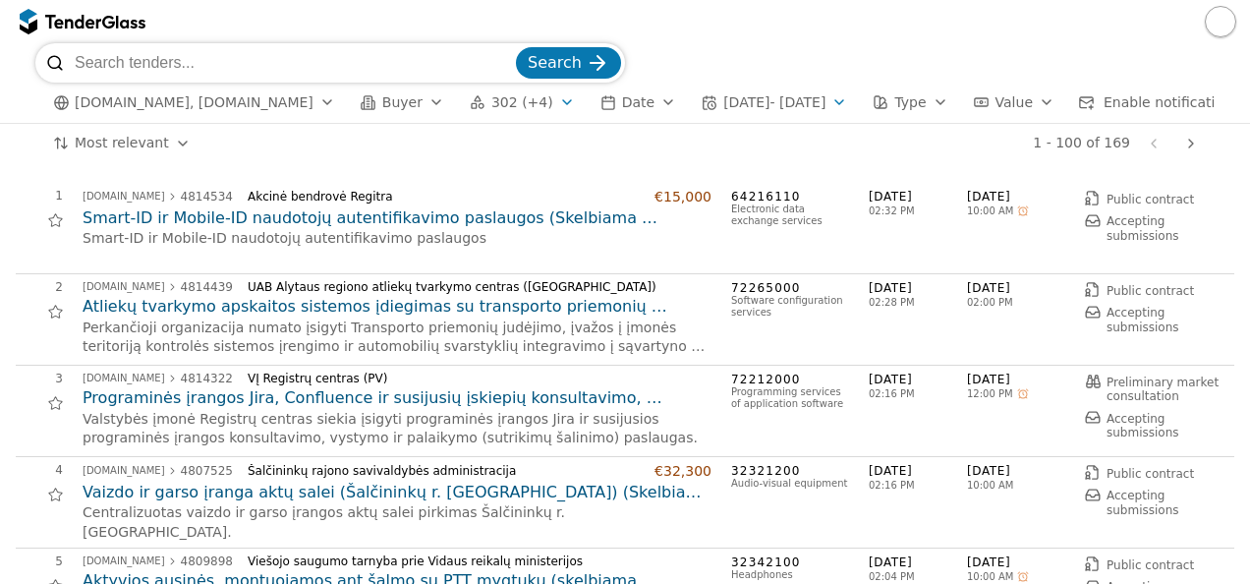
click at [1133, 98] on span "Enable notifications for this search" at bounding box center [1222, 102] width 239 height 16
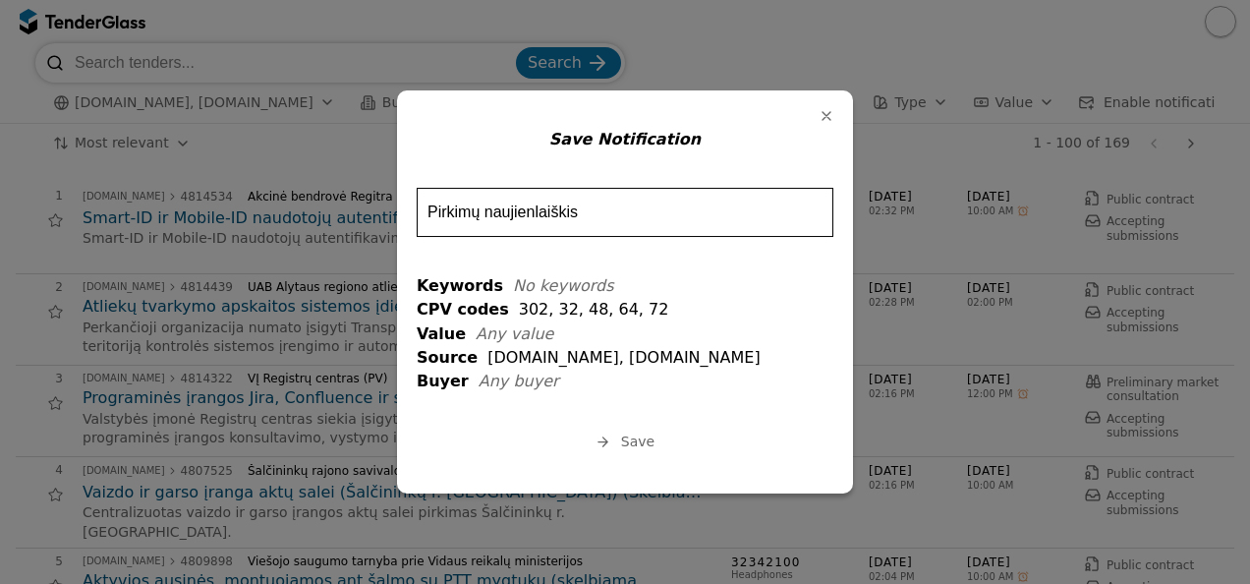
type input "Pirkimų naujienlaiškis"
click at [633, 444] on span "Save" at bounding box center [637, 441] width 33 height 16
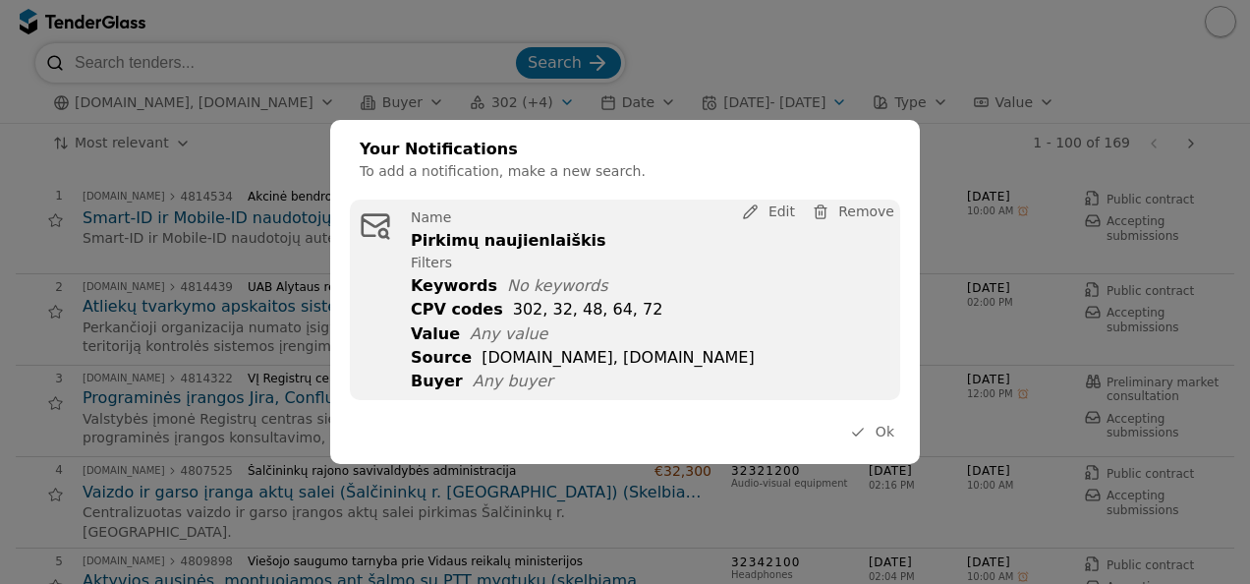
click at [890, 432] on span "Ok" at bounding box center [884, 431] width 19 height 16
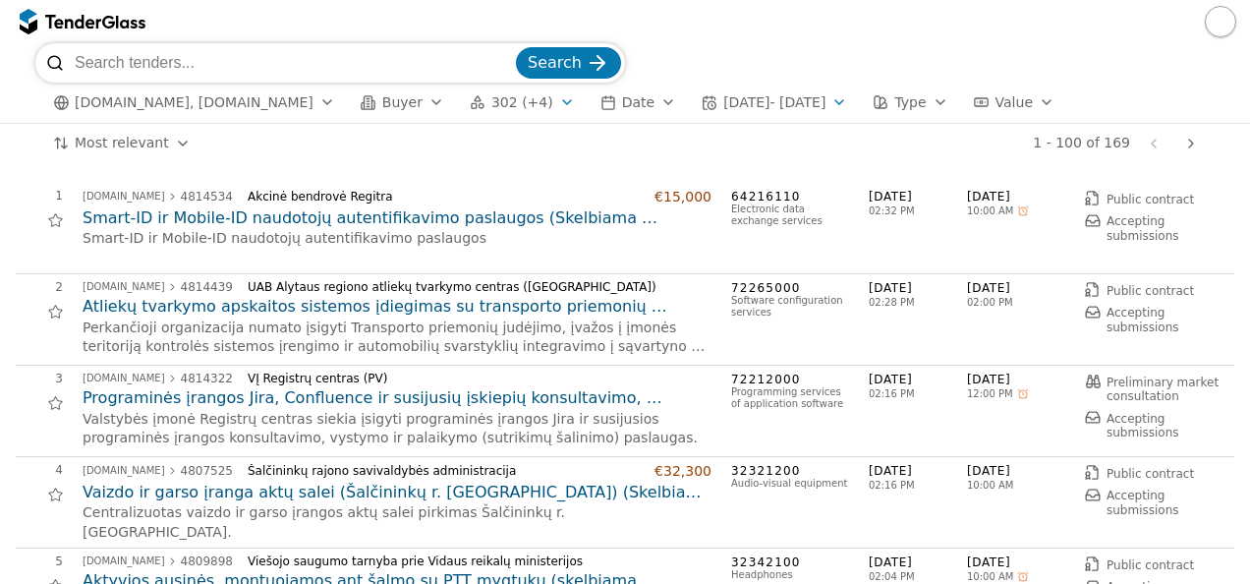
click at [1219, 29] on button "button" at bounding box center [1219, 21] width 31 height 31
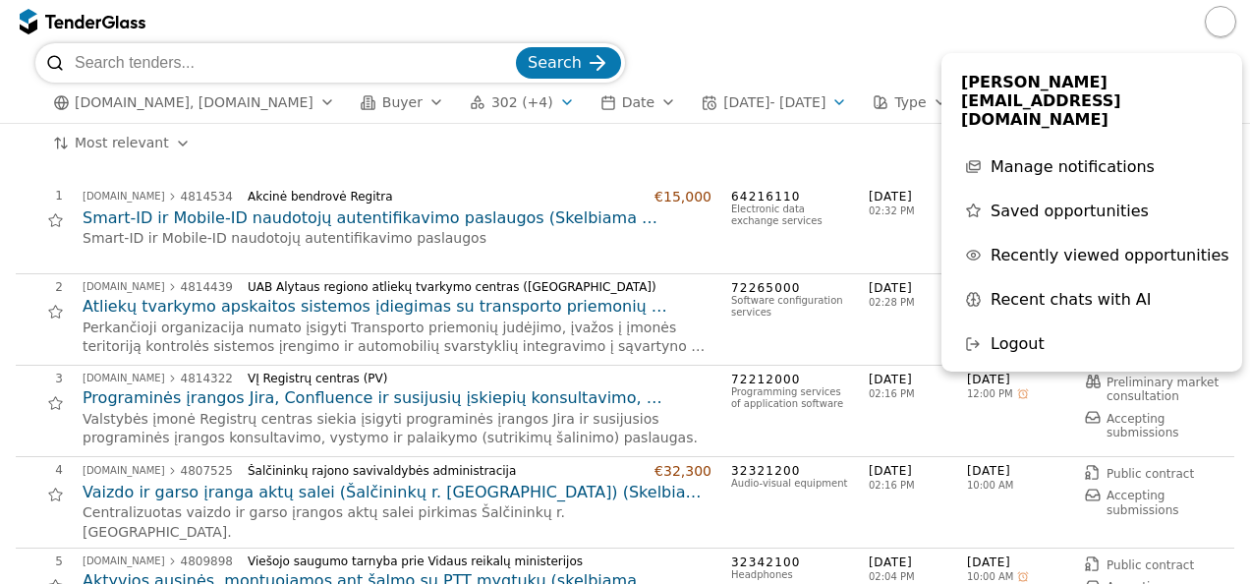
click at [1033, 157] on span "Manage notifications" at bounding box center [1072, 166] width 164 height 19
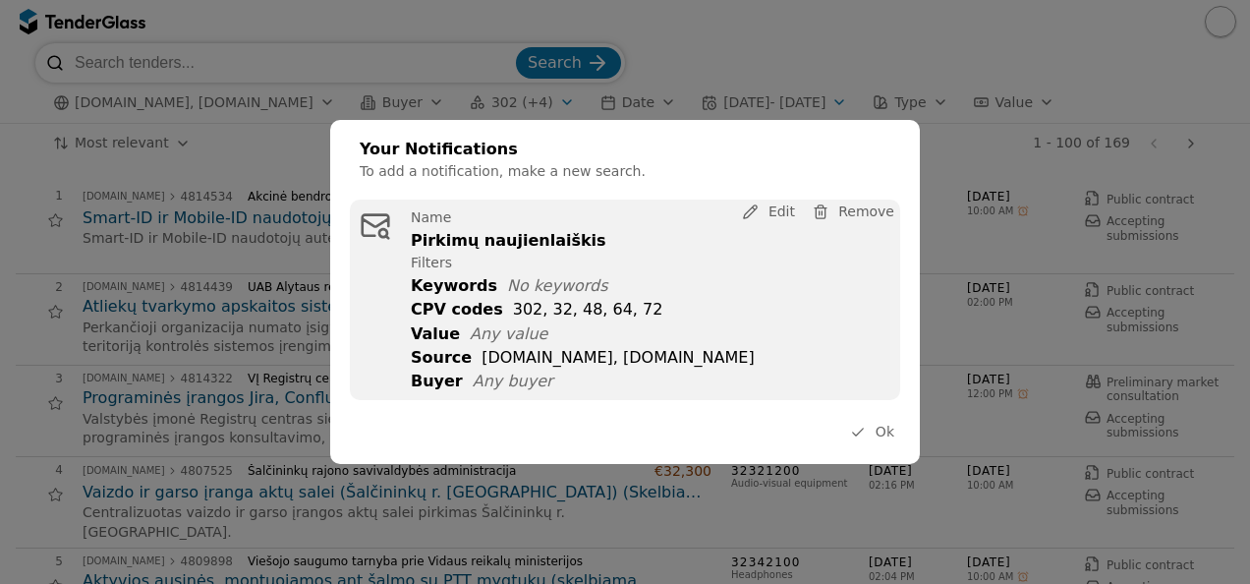
click at [889, 432] on span "Ok" at bounding box center [884, 431] width 19 height 16
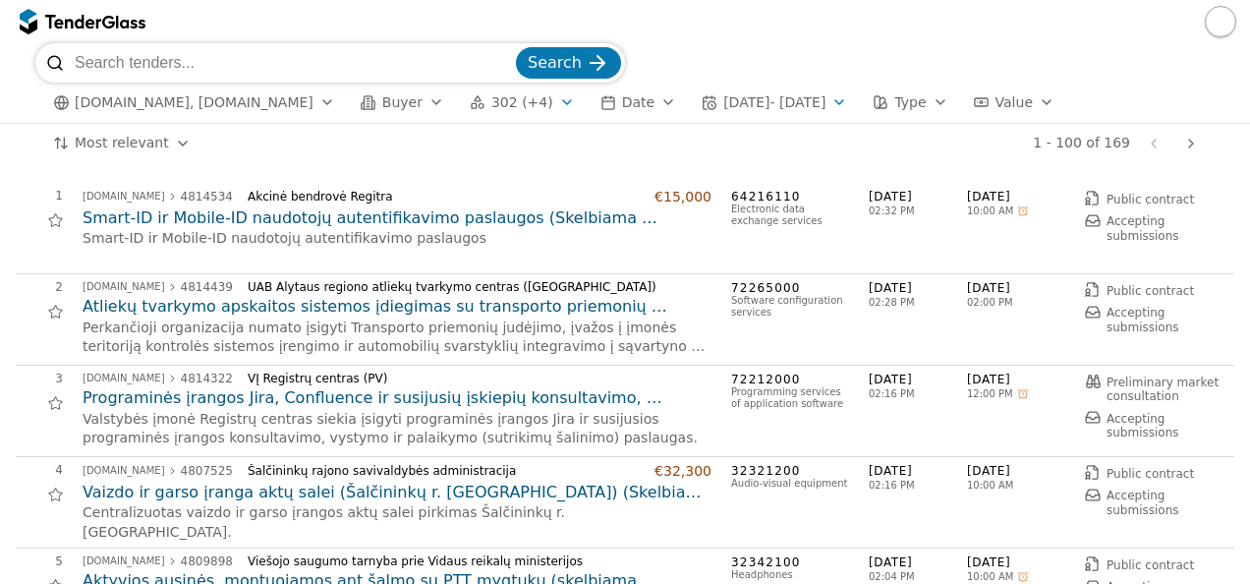
click at [1215, 26] on button "button" at bounding box center [1219, 21] width 31 height 31
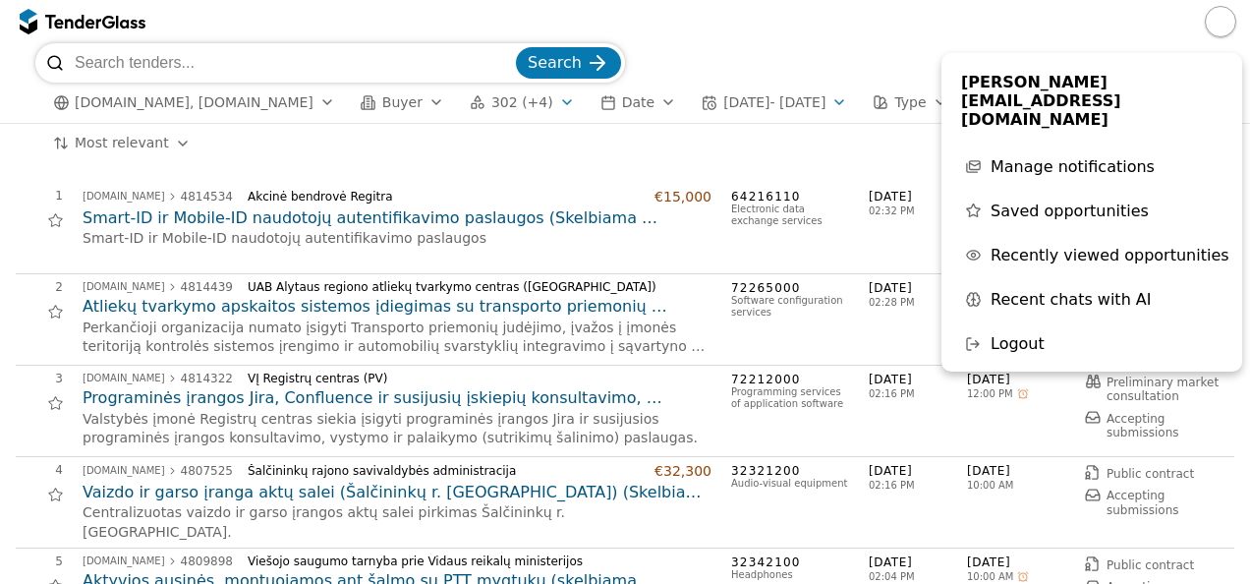
click at [1037, 157] on span "Manage notifications" at bounding box center [1072, 166] width 164 height 19
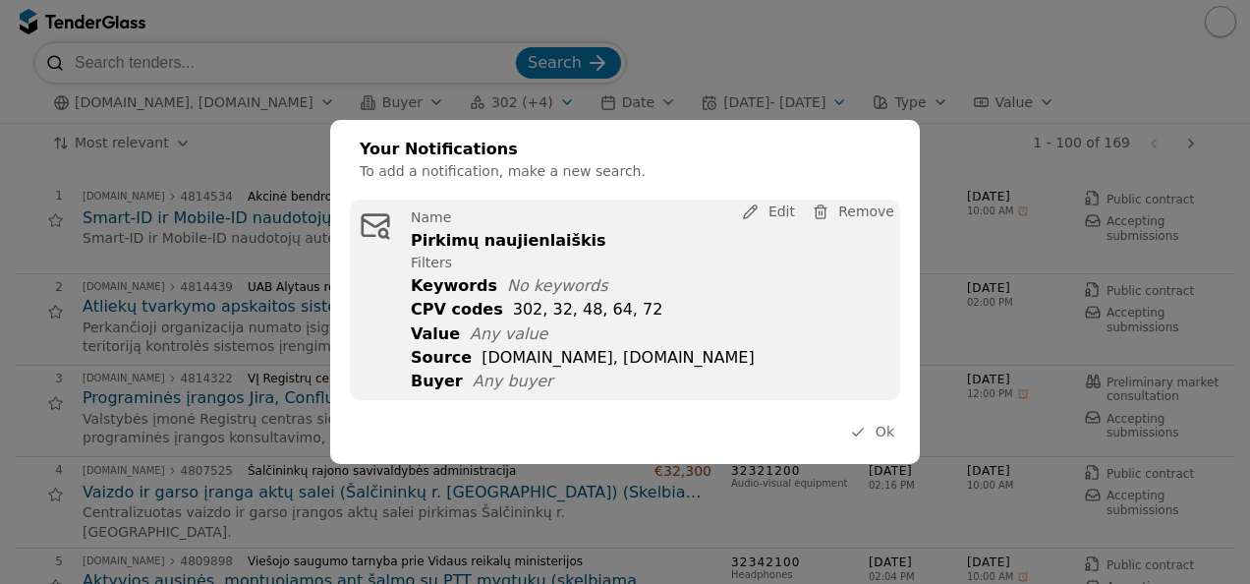
click at [778, 210] on span "Edit" at bounding box center [781, 211] width 27 height 16
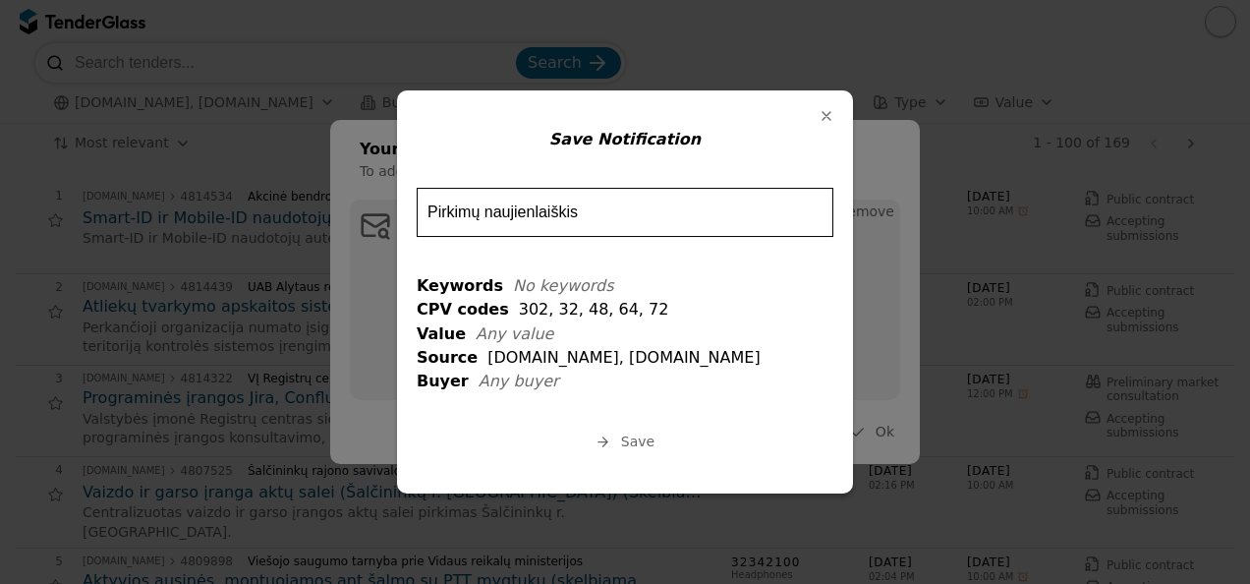
click at [648, 444] on span "Save" at bounding box center [637, 441] width 33 height 16
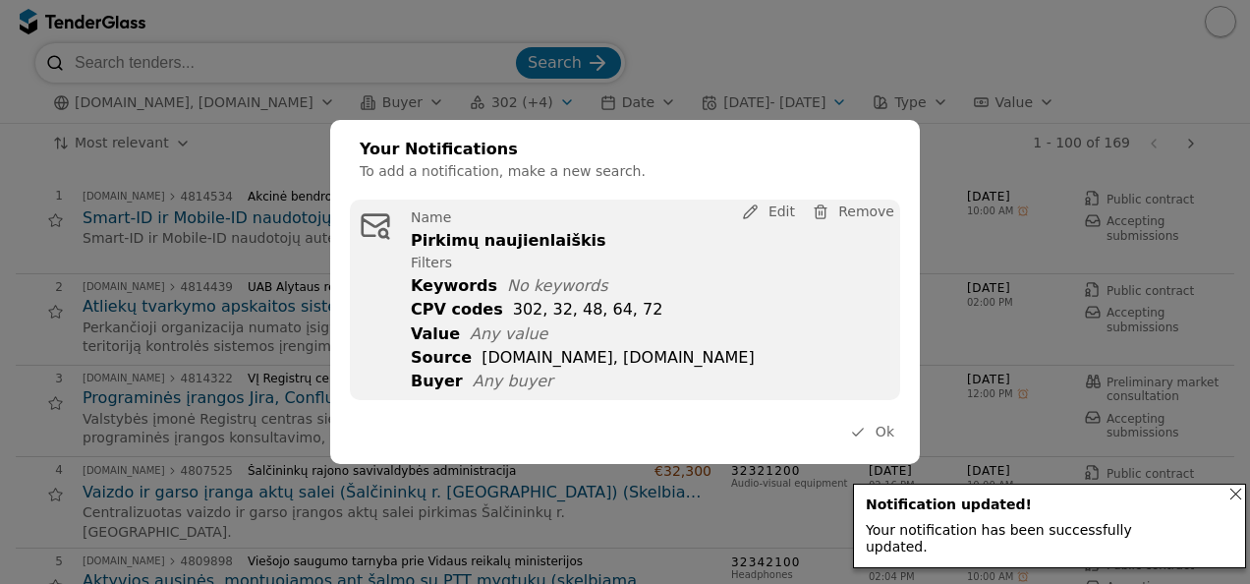
click at [879, 434] on span "Ok" at bounding box center [884, 431] width 19 height 16
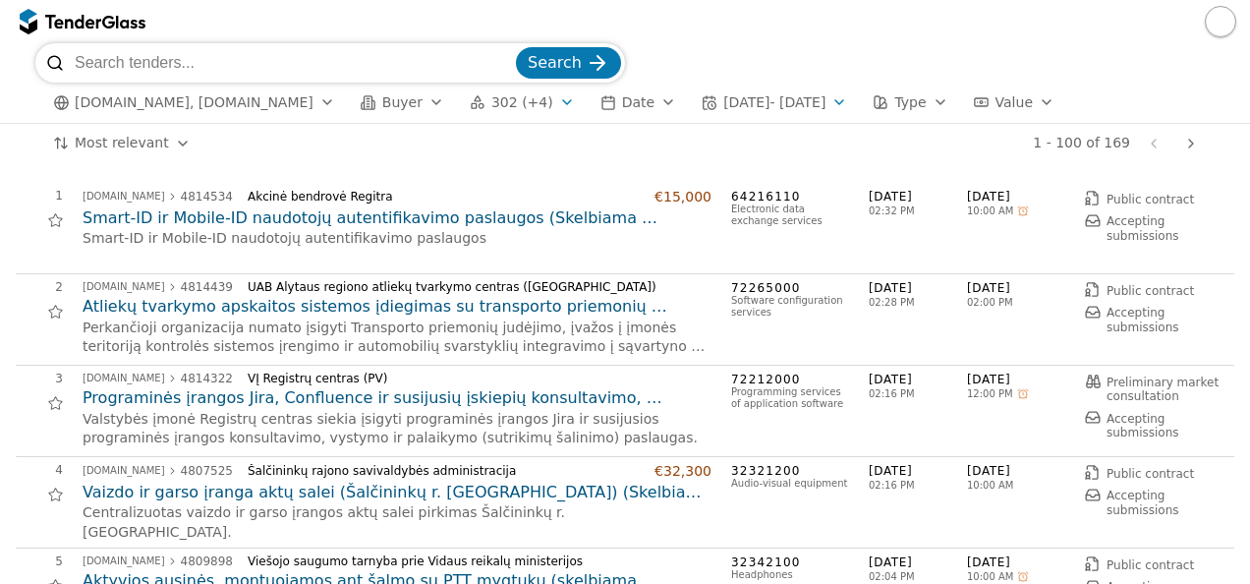
click at [1219, 24] on button "button" at bounding box center [1219, 21] width 31 height 31
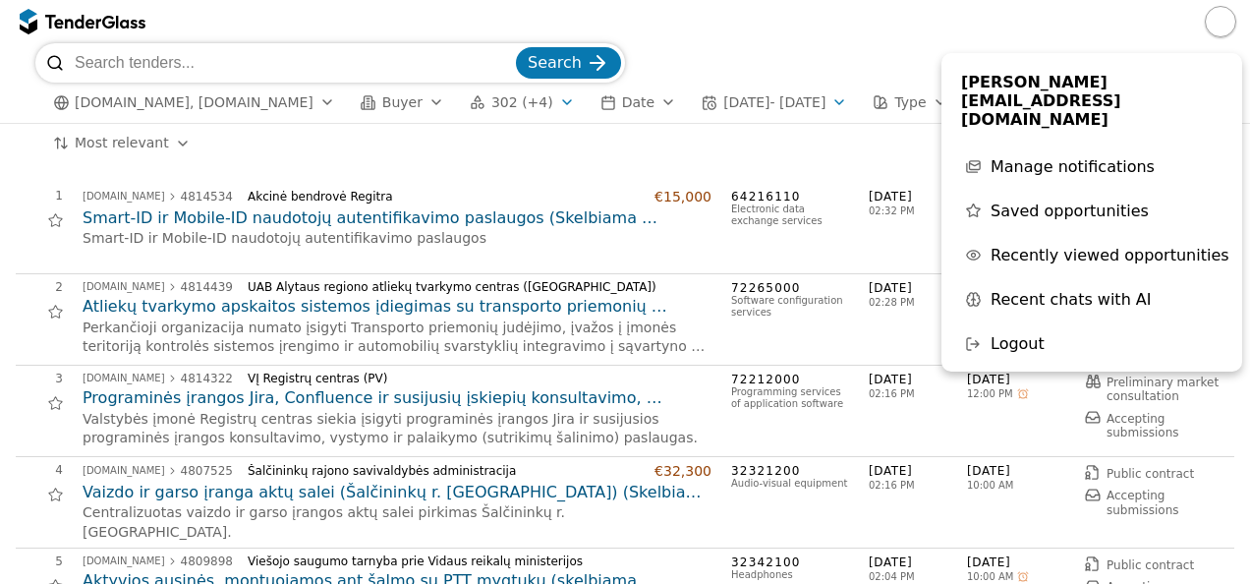
click at [224, 73] on input "search" at bounding box center [293, 62] width 437 height 39
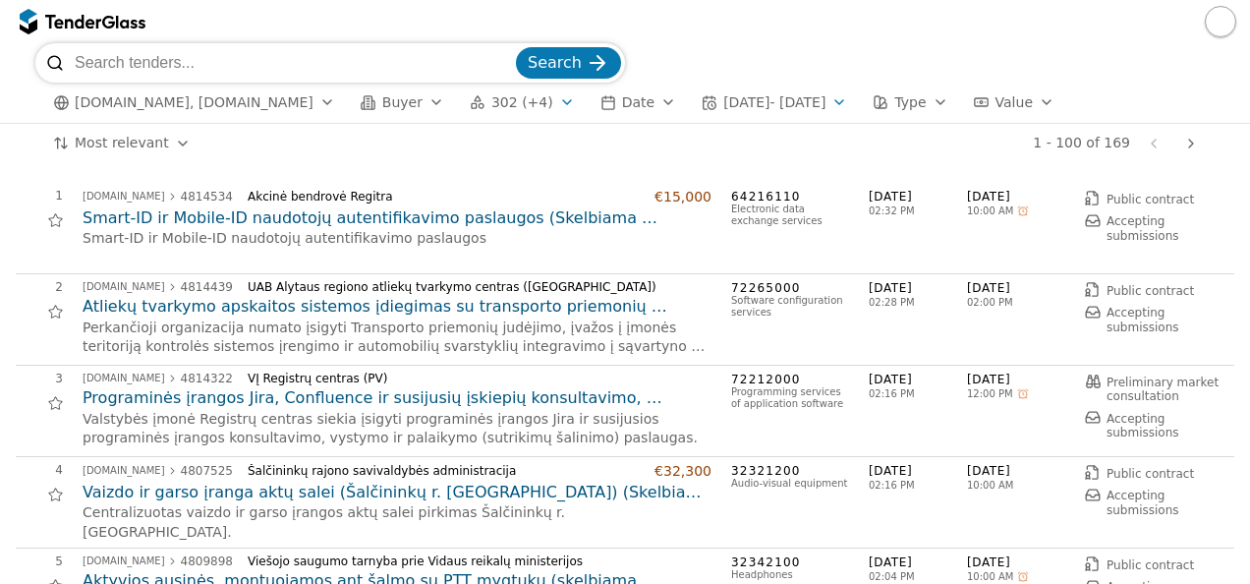
click at [161, 59] on input "search" at bounding box center [293, 62] width 437 height 39
click at [200, 96] on span "[DOMAIN_NAME], [DOMAIN_NAME]" at bounding box center [194, 102] width 239 height 17
click at [373, 8] on div at bounding box center [625, 21] width 1250 height 43
click at [942, 102] on div "button" at bounding box center [940, 102] width 55 height 51
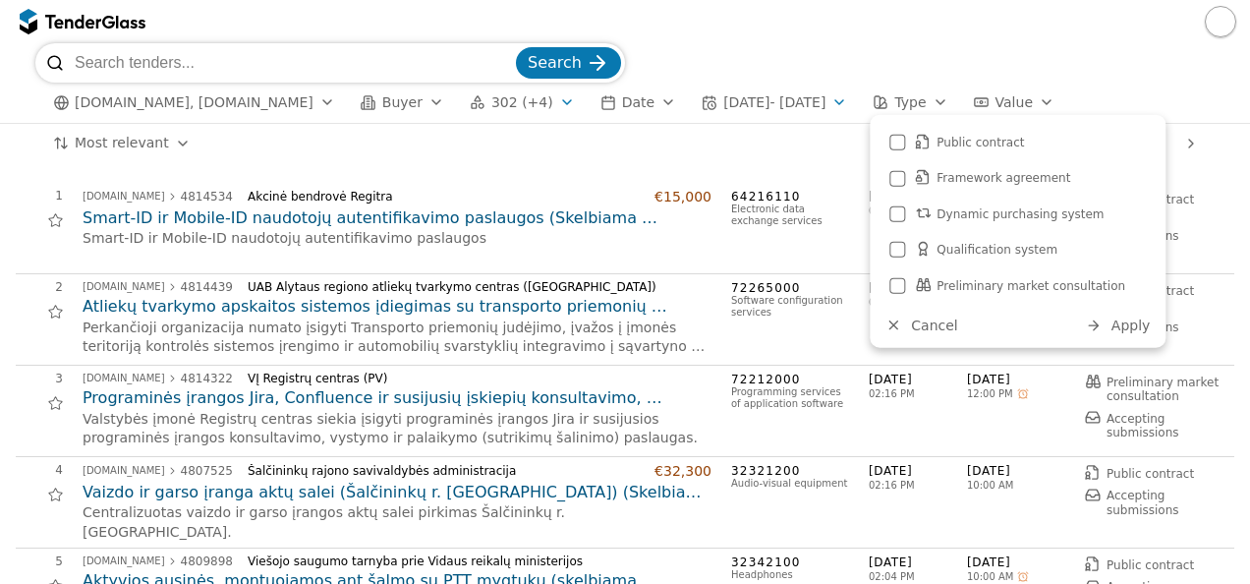
click at [1044, 104] on div "button" at bounding box center [1046, 102] width 55 height 51
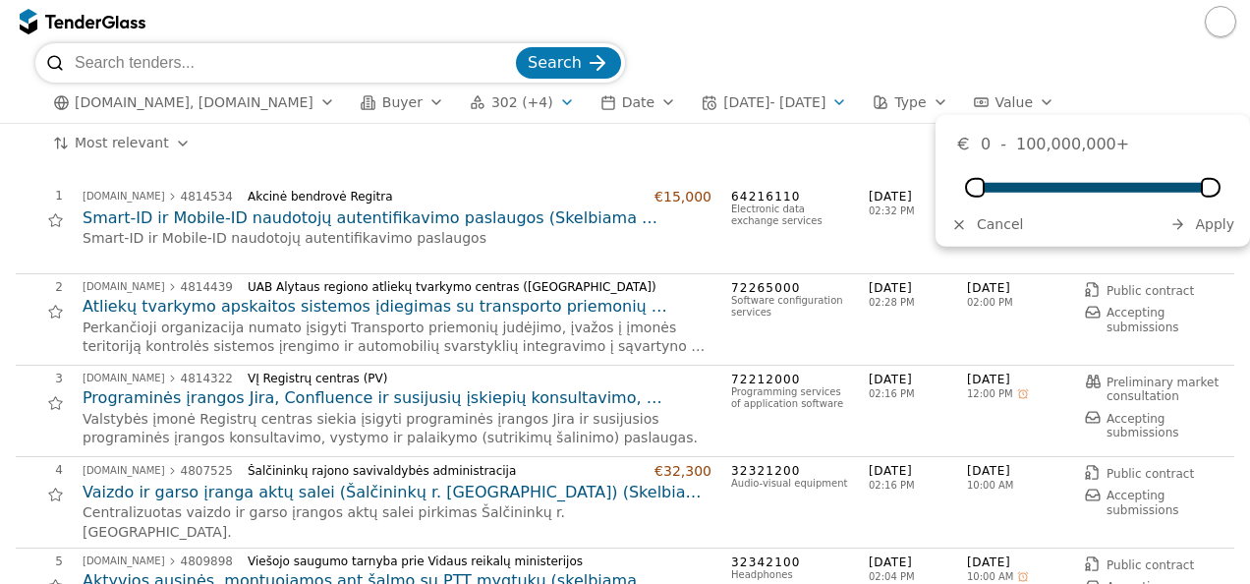
click at [1125, 61] on div "Search" at bounding box center [624, 62] width 1179 height 39
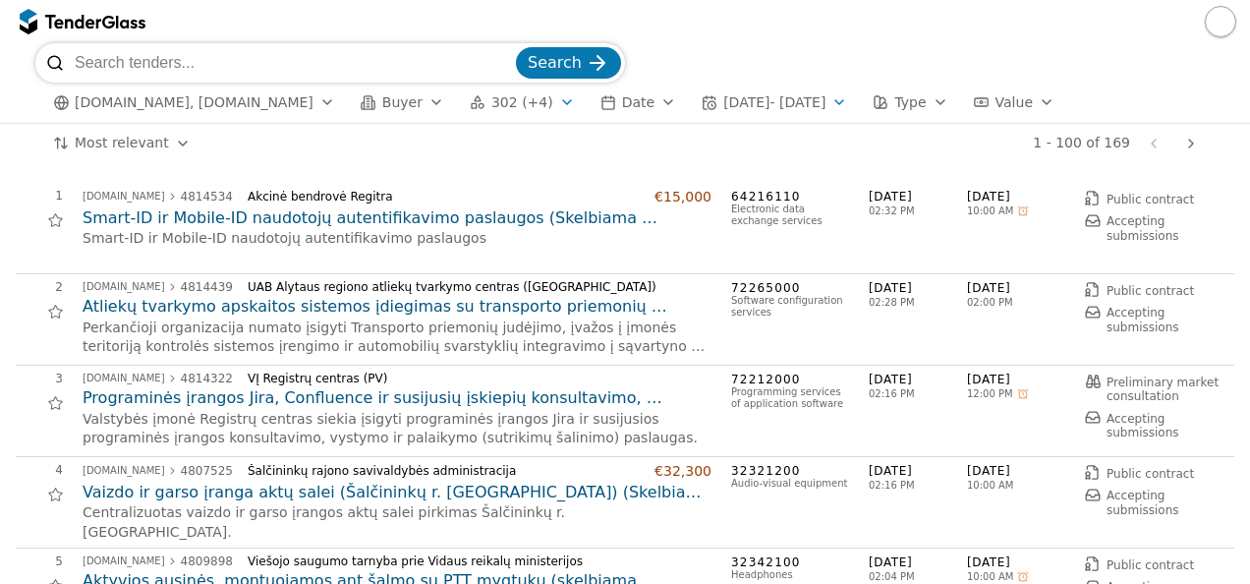
click at [1042, 105] on div "button" at bounding box center [1046, 102] width 55 height 51
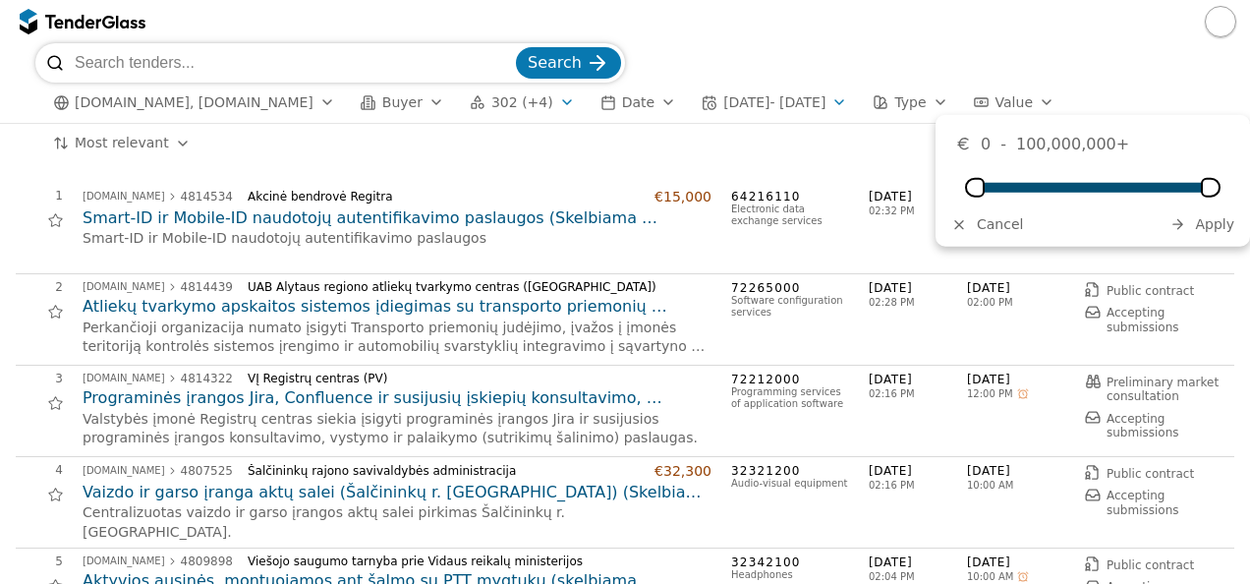
click at [1220, 181] on div "Maximum" at bounding box center [1211, 188] width 20 height 20
click at [1090, 57] on div "Search" at bounding box center [624, 62] width 1179 height 39
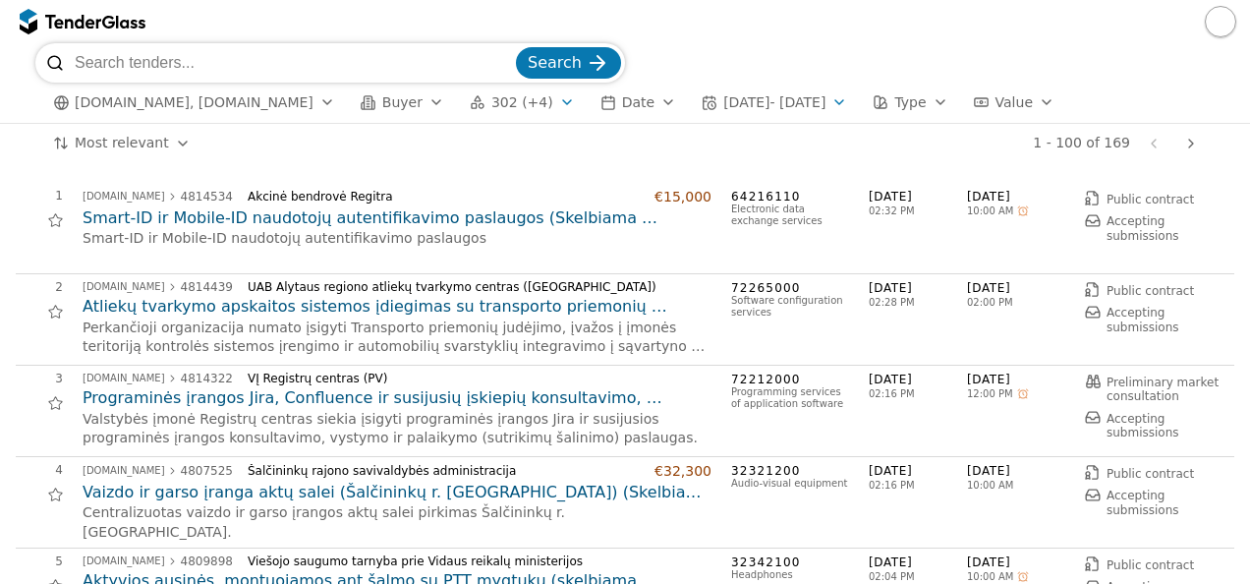
click at [944, 101] on div "button" at bounding box center [940, 102] width 55 height 51
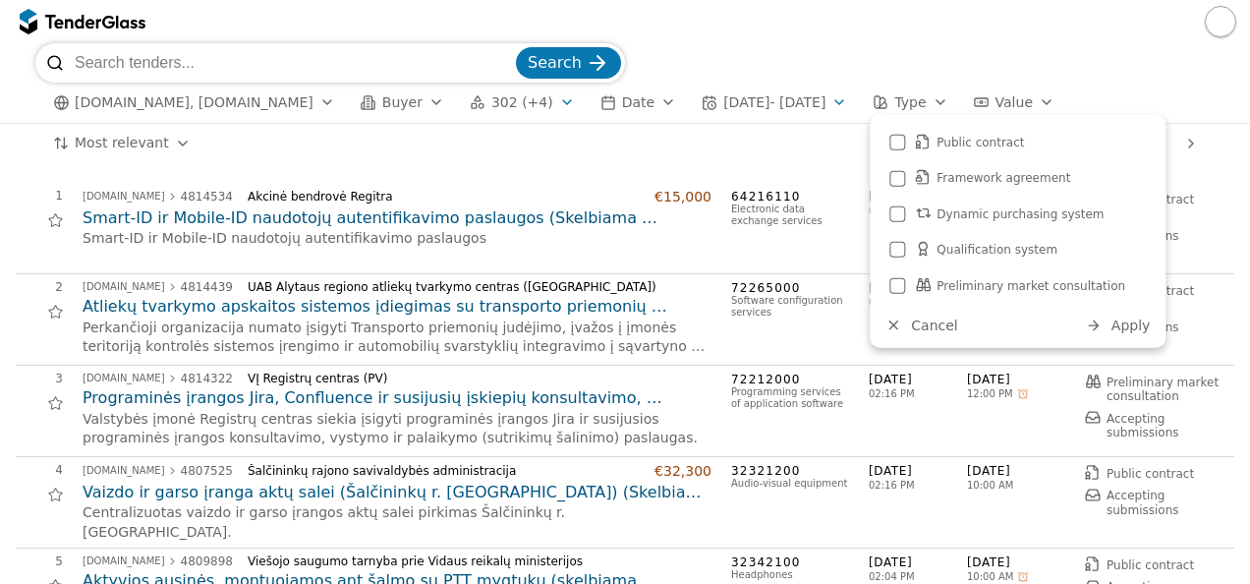
click at [898, 31] on div at bounding box center [625, 21] width 1250 height 43
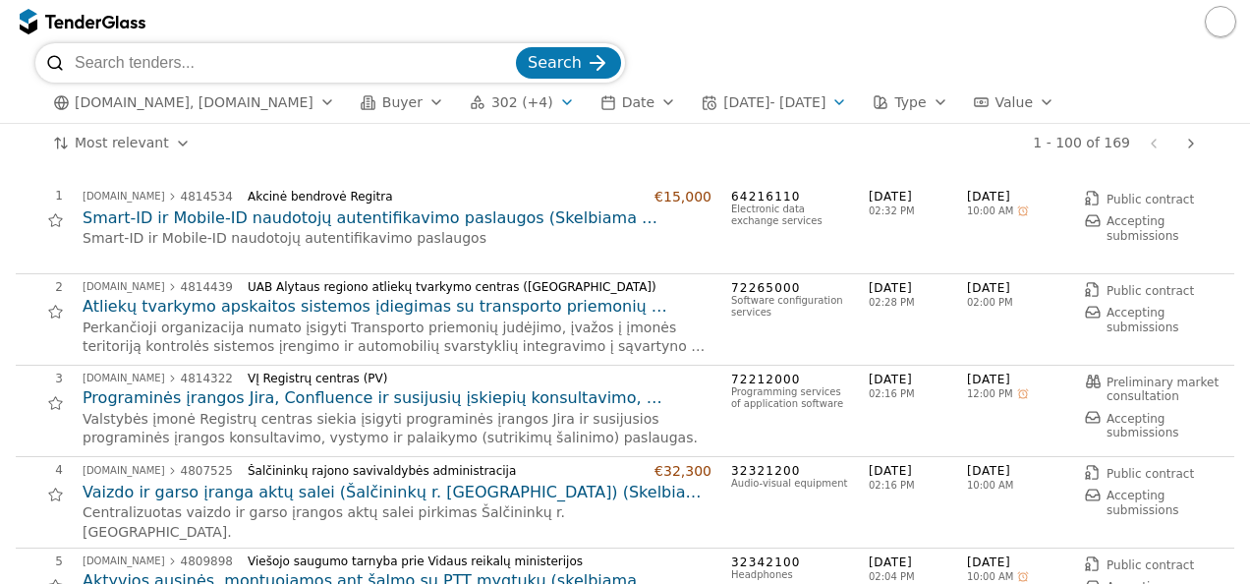
click at [843, 101] on div "button" at bounding box center [838, 102] width 55 height 51
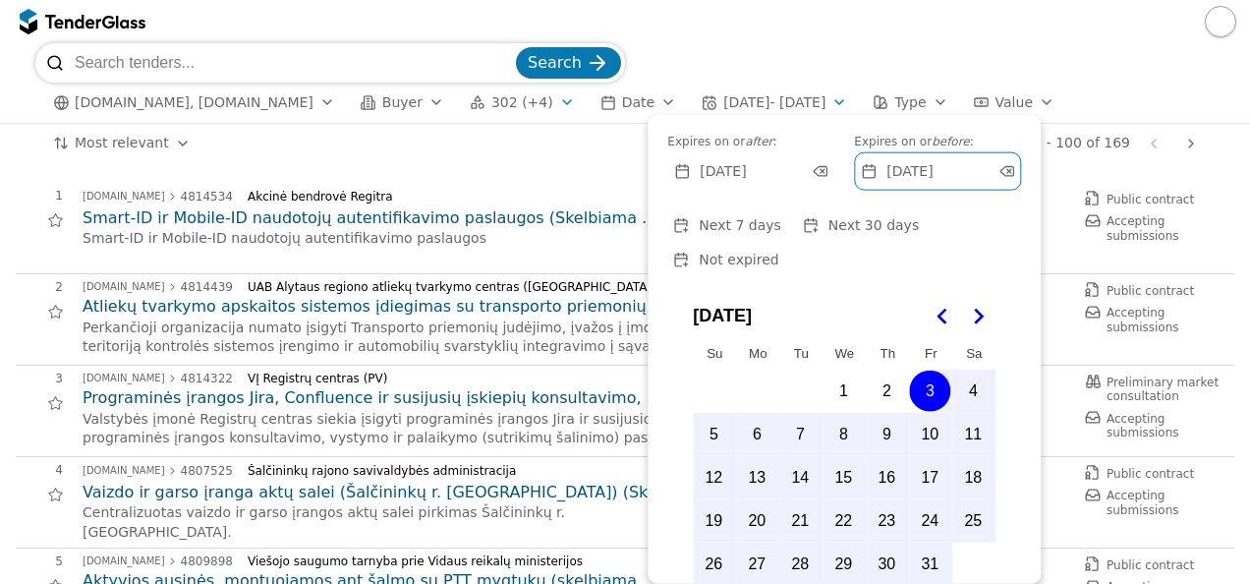
click at [778, 252] on span "Not expired" at bounding box center [739, 260] width 80 height 16
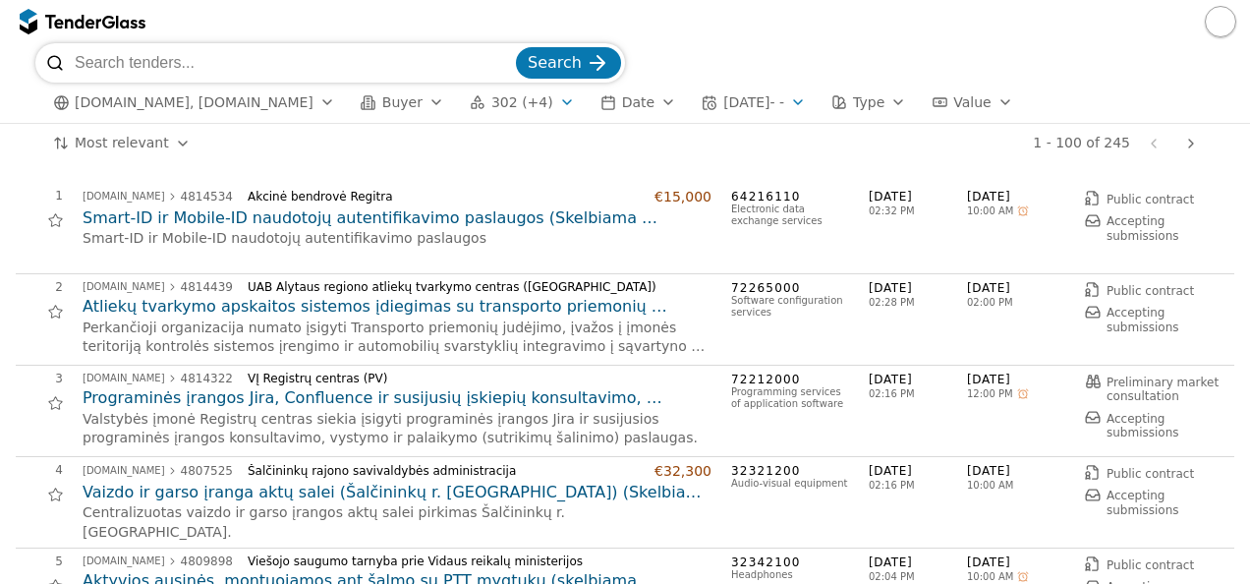
click at [777, 100] on div "button" at bounding box center [797, 102] width 55 height 51
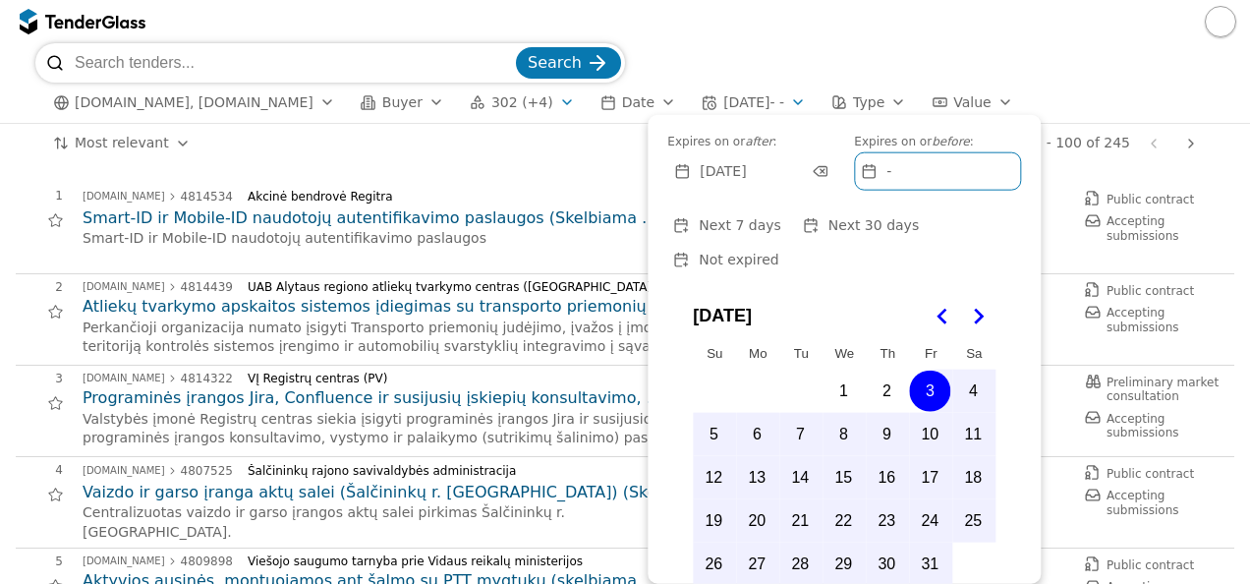
click at [683, 170] on div at bounding box center [681, 171] width 55 height 56
click at [741, 169] on span "[DATE]" at bounding box center [722, 171] width 46 height 17
click at [778, 98] on div "button" at bounding box center [797, 102] width 55 height 51
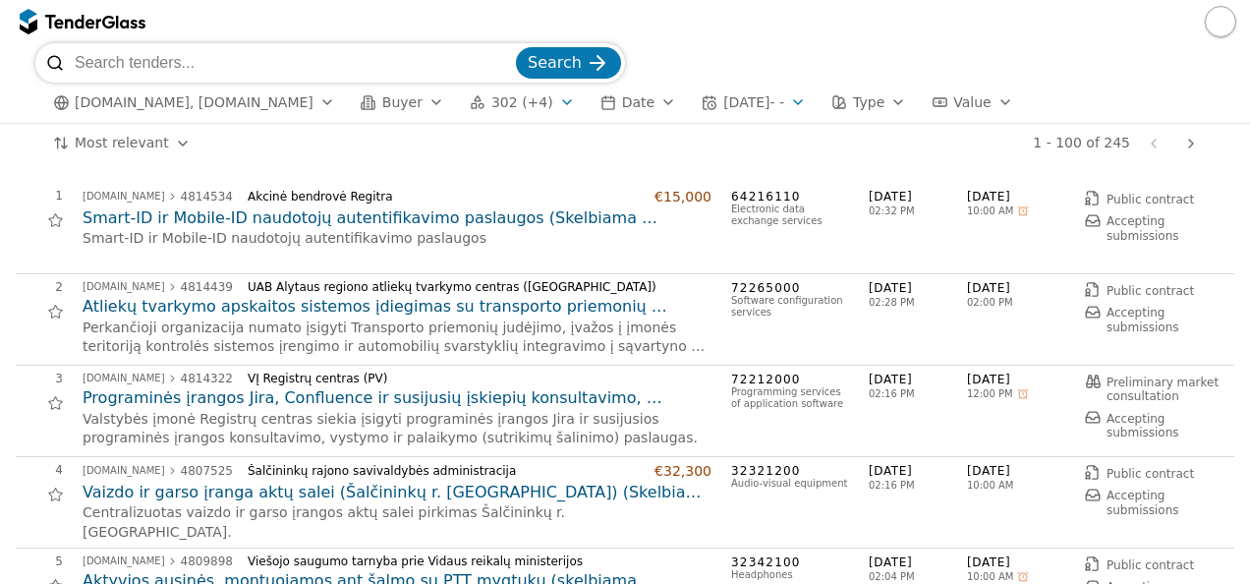
click at [778, 98] on div "button" at bounding box center [797, 102] width 55 height 51
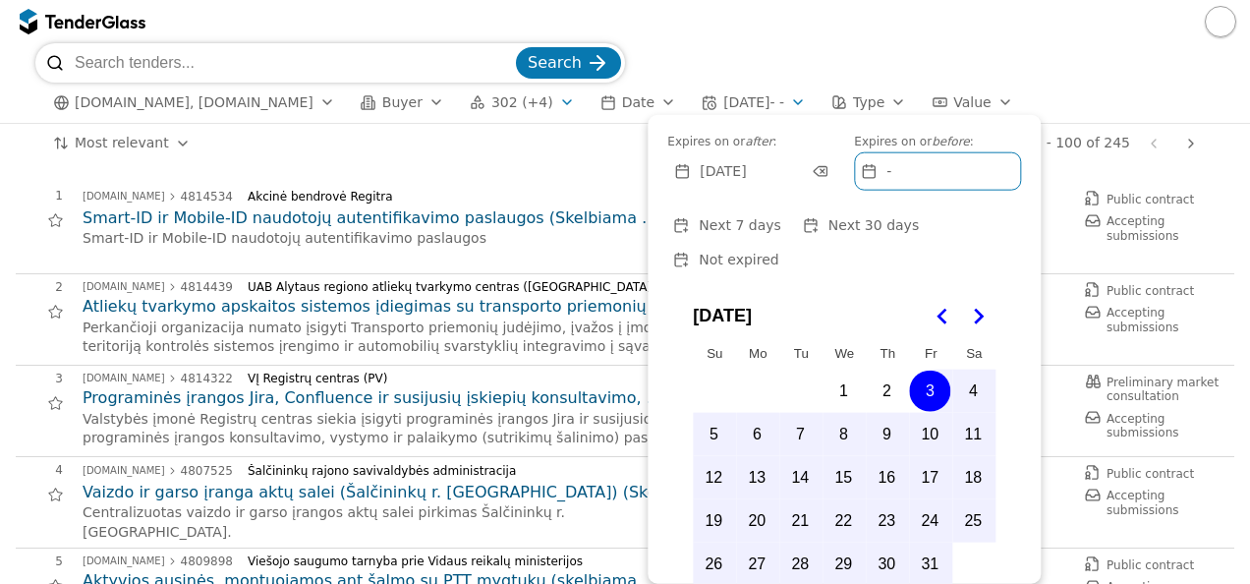
drag, startPoint x: 768, startPoint y: 134, endPoint x: 798, endPoint y: 153, distance: 35.4
click at [788, 97] on body "Search [DOMAIN_NAME], [DOMAIN_NAME] Buyer 302 (+4) Date [DATE] - - Type Value A…" at bounding box center [625, 292] width 1250 height 584
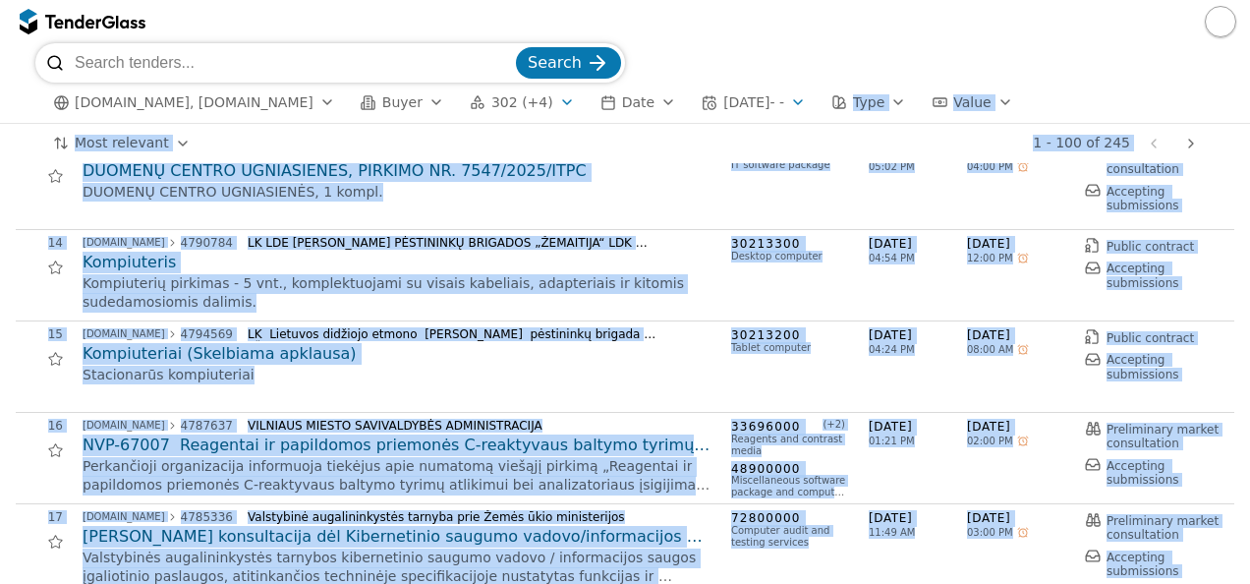
scroll to position [1398, 0]
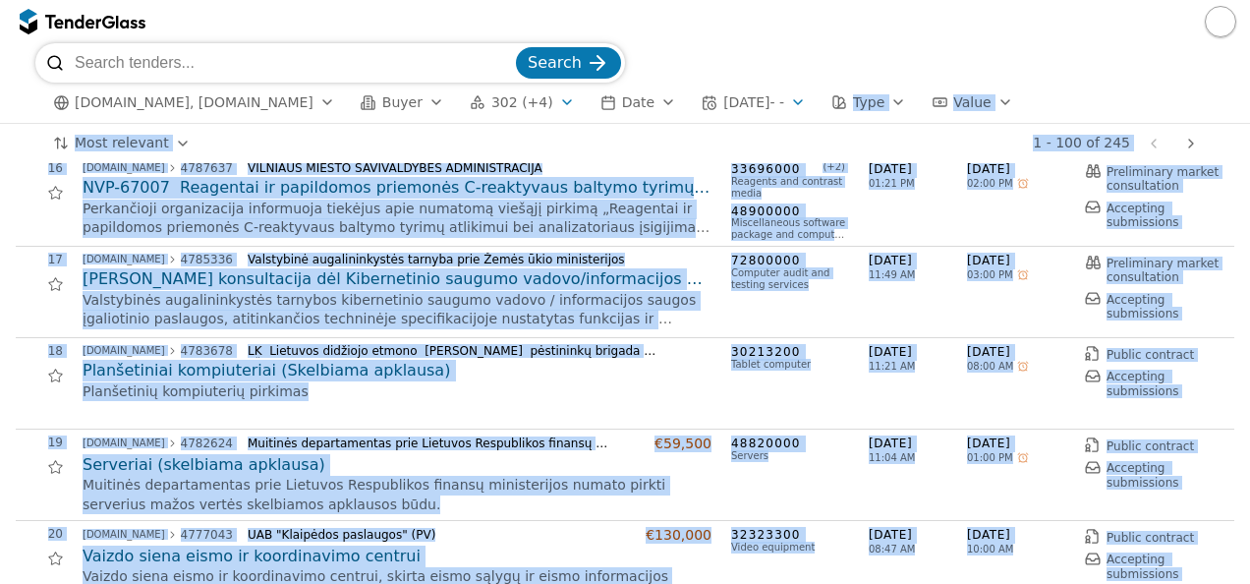
click at [778, 98] on div "button" at bounding box center [797, 102] width 55 height 51
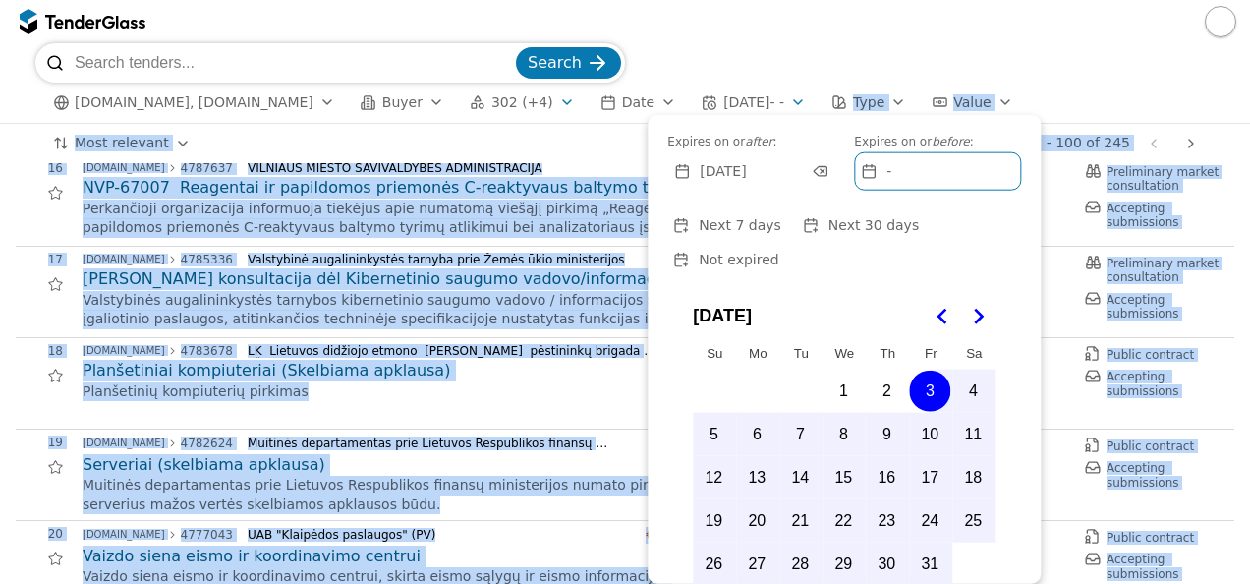
drag, startPoint x: 808, startPoint y: 121, endPoint x: 801, endPoint y: 251, distance: 129.9
click at [801, 251] on div "Expires on or after : [DATE] Label Expires on or before : - Next 7 days Next 30…" at bounding box center [843, 349] width 393 height 469
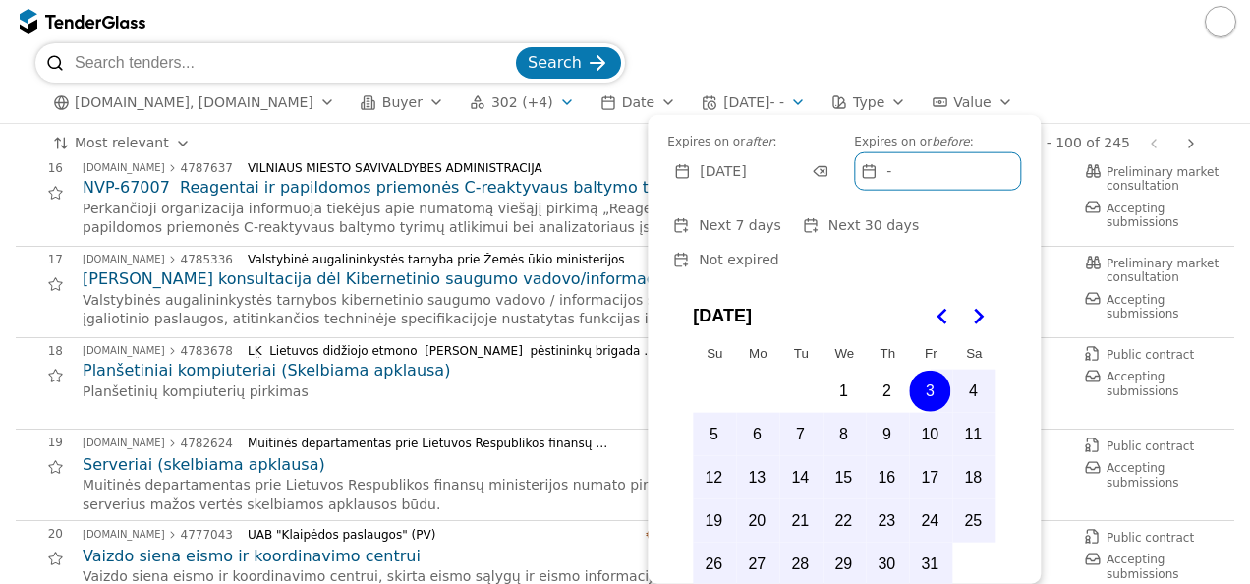
click at [825, 49] on div "Search" at bounding box center [624, 62] width 1179 height 39
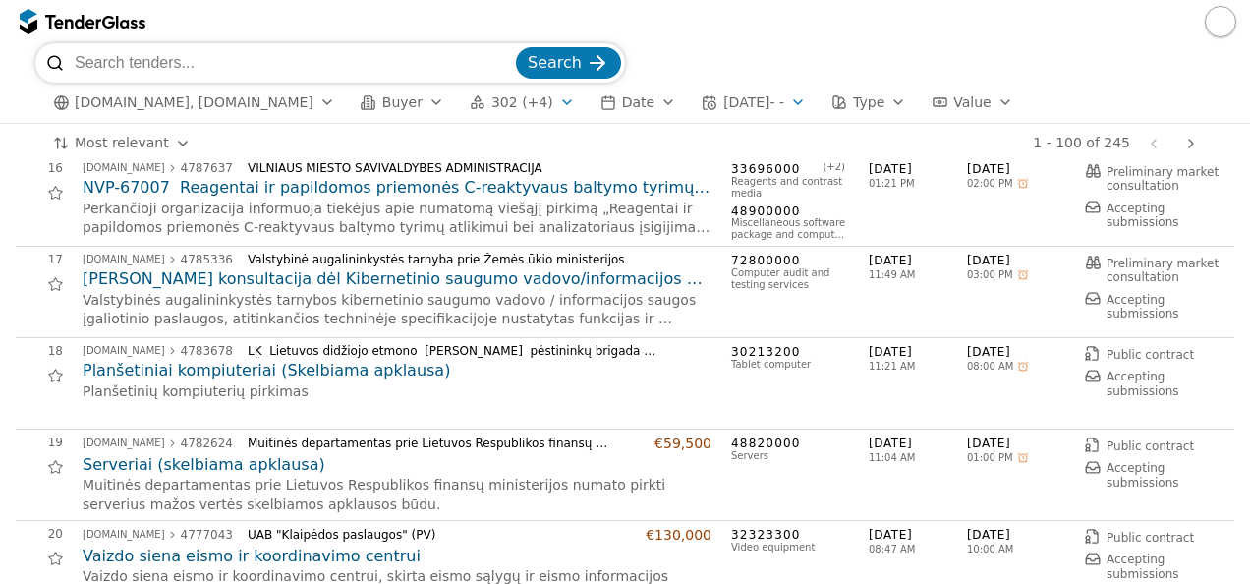
click at [641, 99] on div "button" at bounding box center [668, 102] width 55 height 51
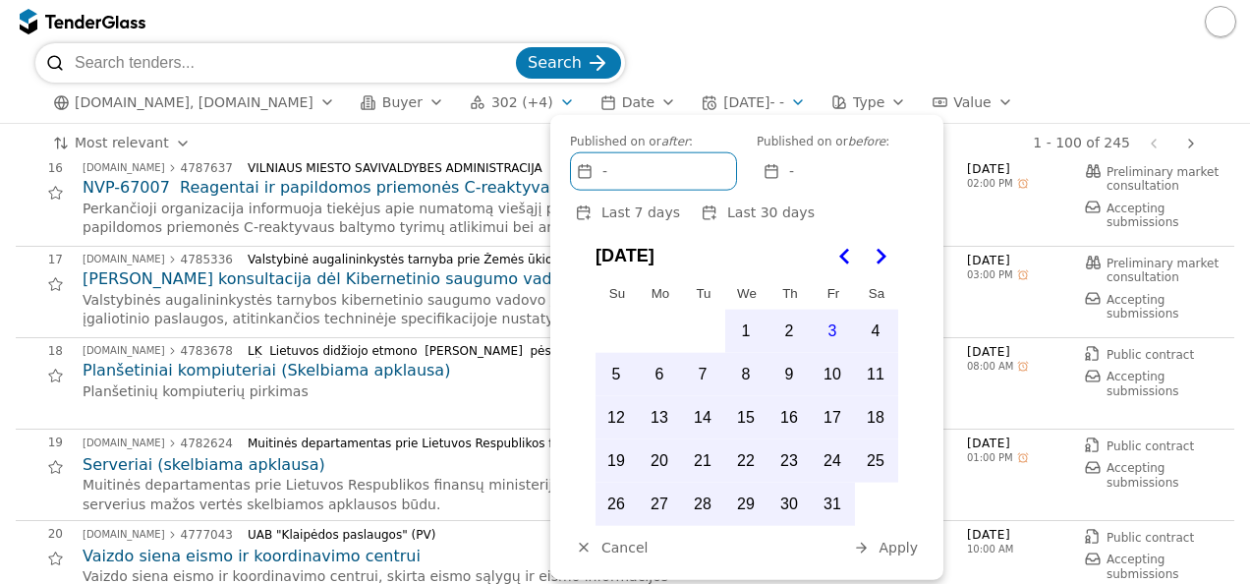
click at [750, 213] on span "Last 30 days" at bounding box center [770, 212] width 87 height 16
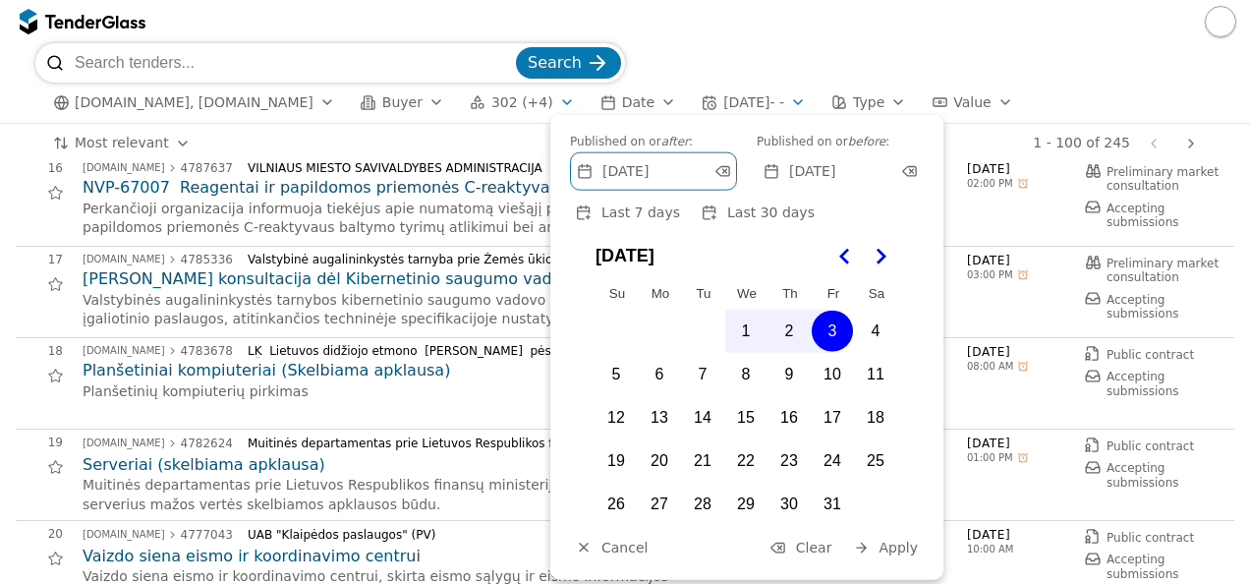
click at [895, 549] on span "Apply" at bounding box center [897, 547] width 39 height 16
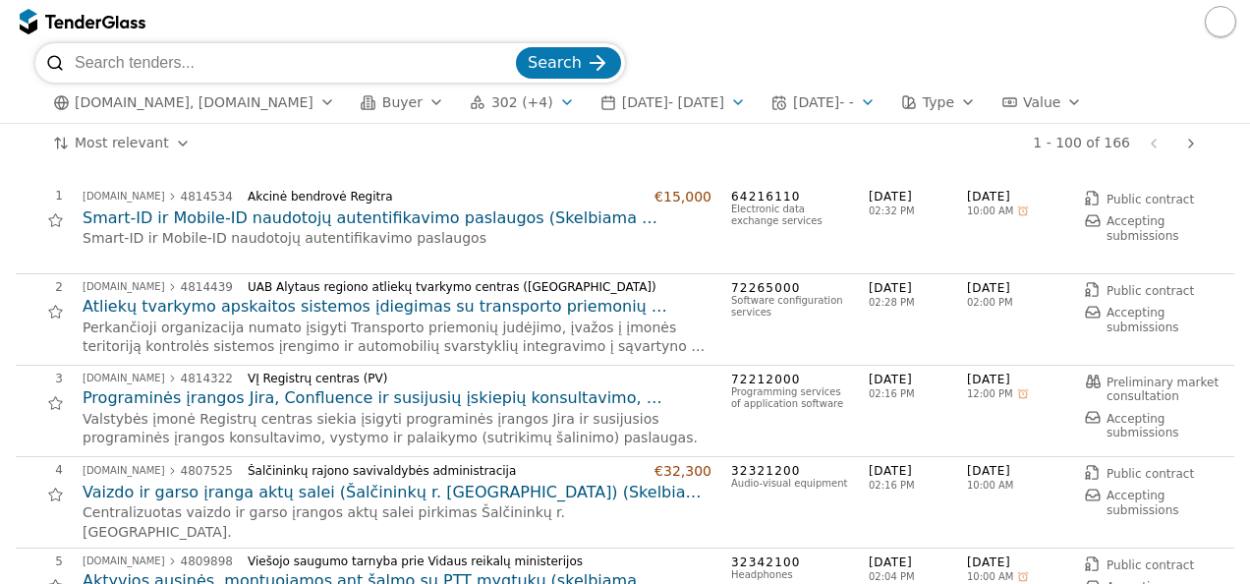
click at [126, 62] on input "search" at bounding box center [293, 62] width 437 height 39
click at [409, 102] on div "button" at bounding box center [436, 102] width 55 height 51
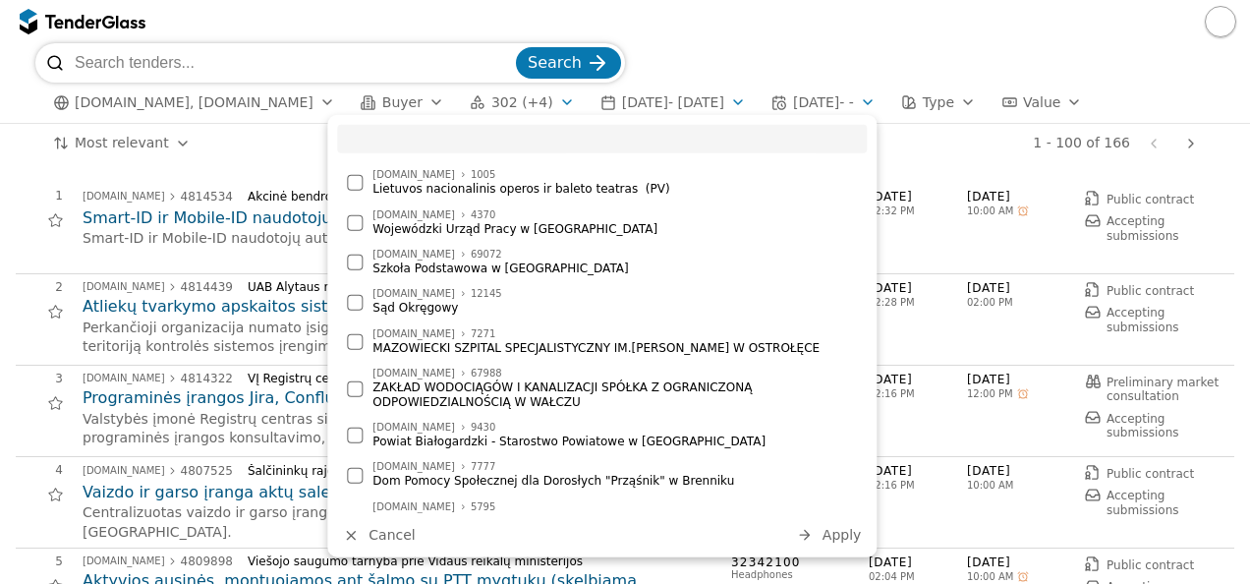
click at [388, 134] on input "search" at bounding box center [602, 139] width 530 height 28
click at [393, 132] on input "search" at bounding box center [602, 139] width 530 height 28
click at [360, 130] on input "search" at bounding box center [602, 139] width 530 height 28
click at [364, 132] on input "search" at bounding box center [602, 139] width 530 height 28
click at [224, 67] on input "search" at bounding box center [293, 62] width 437 height 39
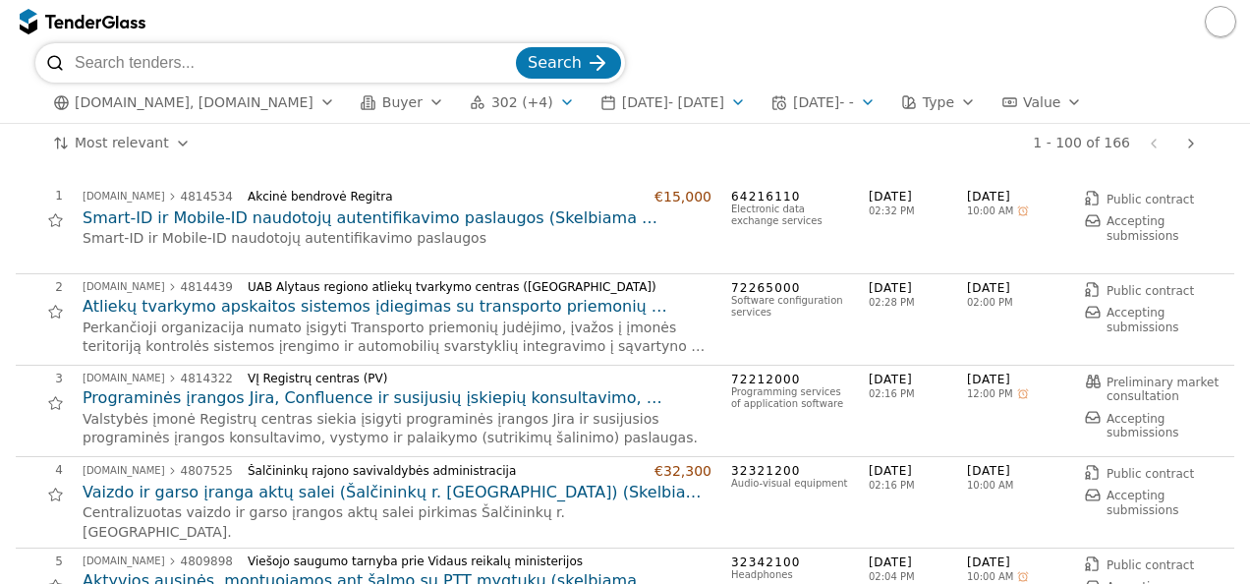
click at [1214, 23] on button "button" at bounding box center [1219, 21] width 31 height 31
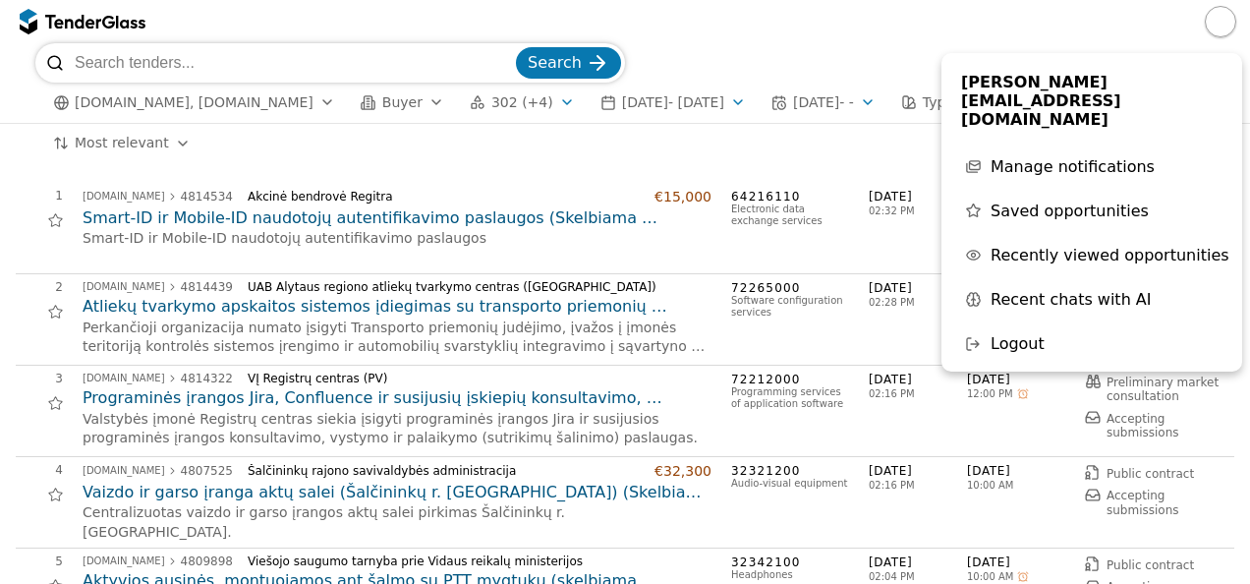
click at [1021, 334] on span "Logout" at bounding box center [1017, 343] width 54 height 19
